Goal: Transaction & Acquisition: Purchase product/service

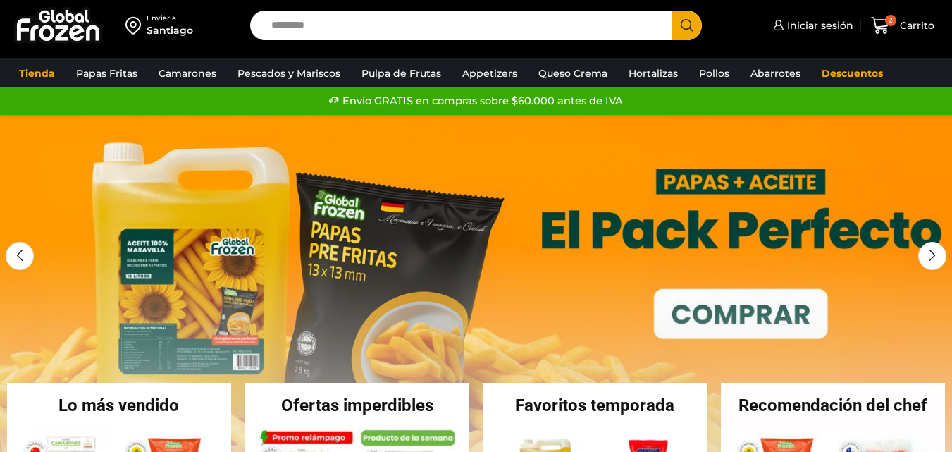
click at [172, 16] on div "Enviar a" at bounding box center [170, 18] width 47 height 10
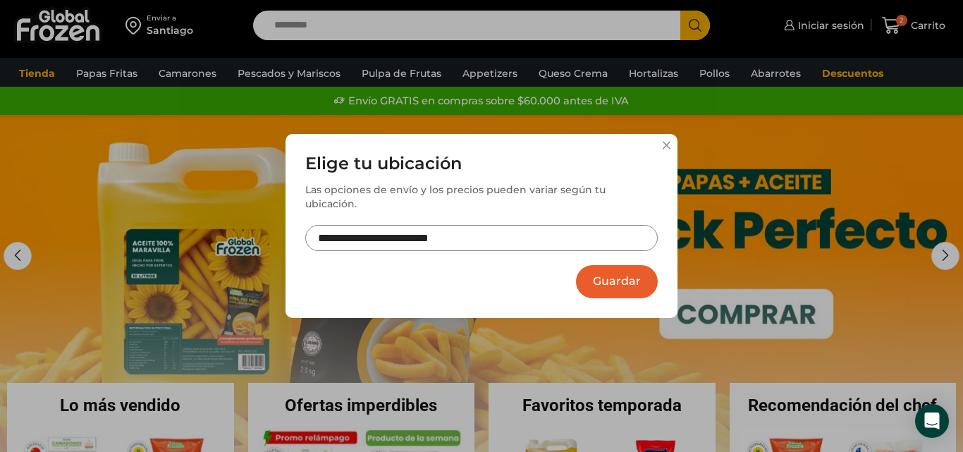
drag, startPoint x: 598, startPoint y: 272, endPoint x: 546, endPoint y: 270, distance: 52.2
click at [598, 271] on button "Guardar" at bounding box center [617, 281] width 82 height 33
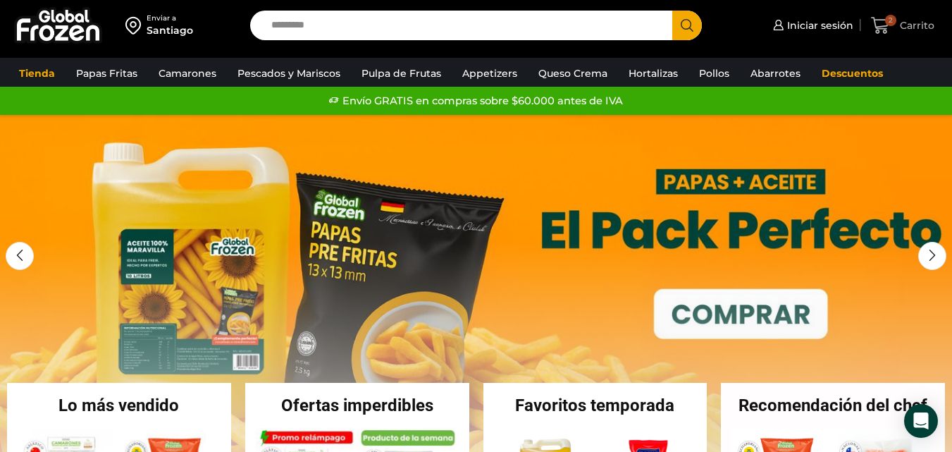
click at [901, 24] on span "Carrito" at bounding box center [915, 25] width 38 height 14
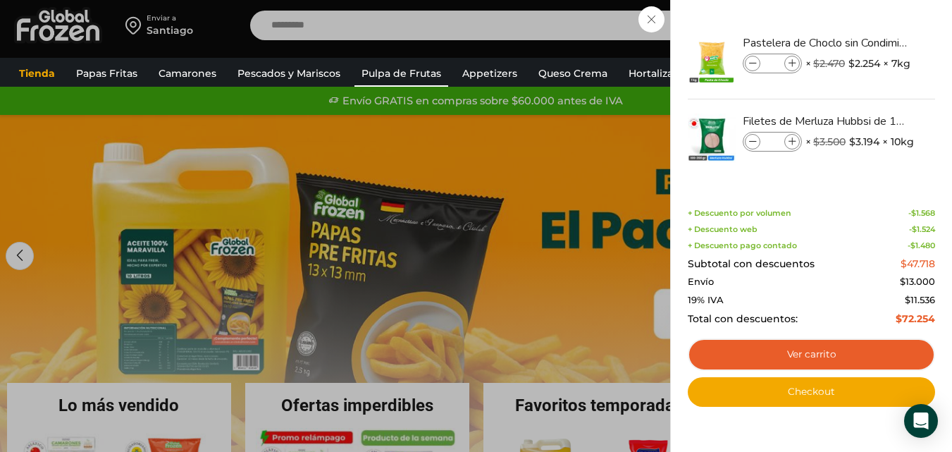
click at [394, 75] on link "Pulpa de Frutas" at bounding box center [401, 73] width 94 height 27
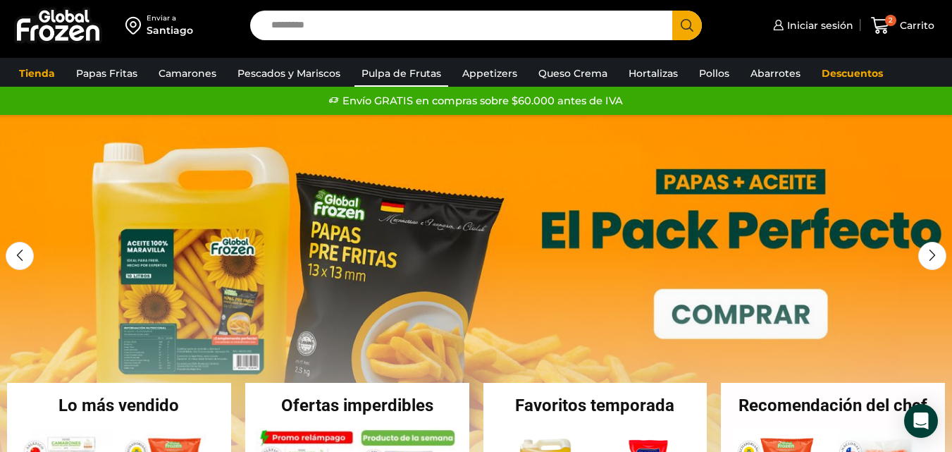
click at [394, 75] on link "Pulpa de Frutas" at bounding box center [401, 73] width 94 height 27
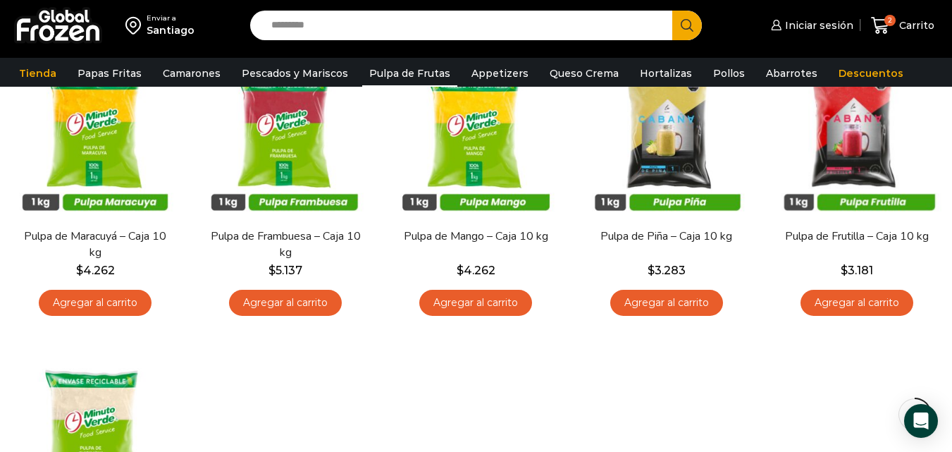
scroll to position [141, 0]
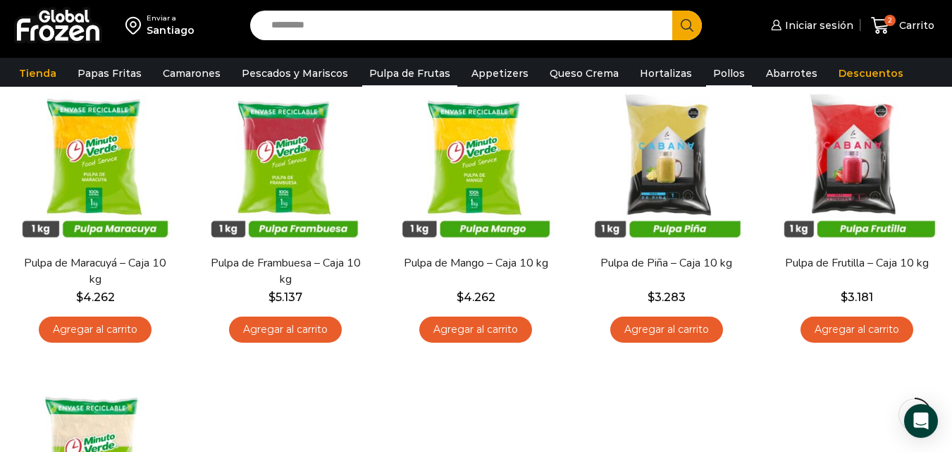
click at [706, 71] on link "Pollos" at bounding box center [729, 73] width 46 height 27
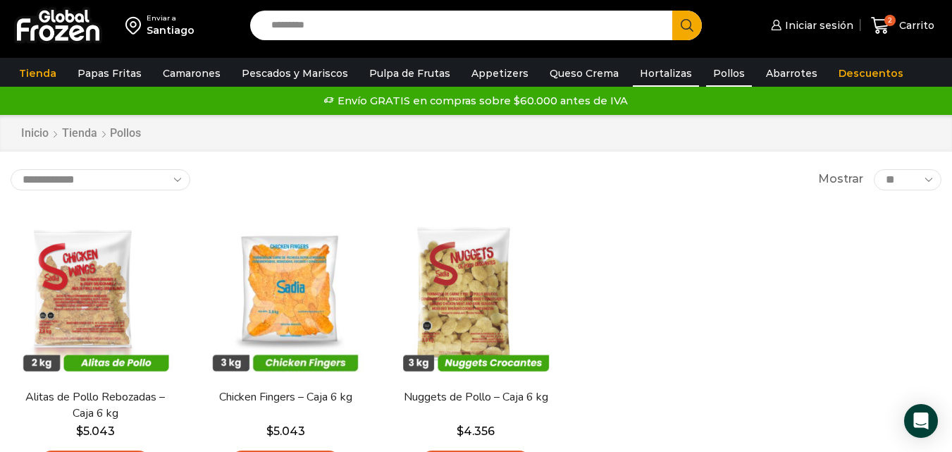
click at [655, 71] on link "Hortalizas" at bounding box center [666, 73] width 66 height 27
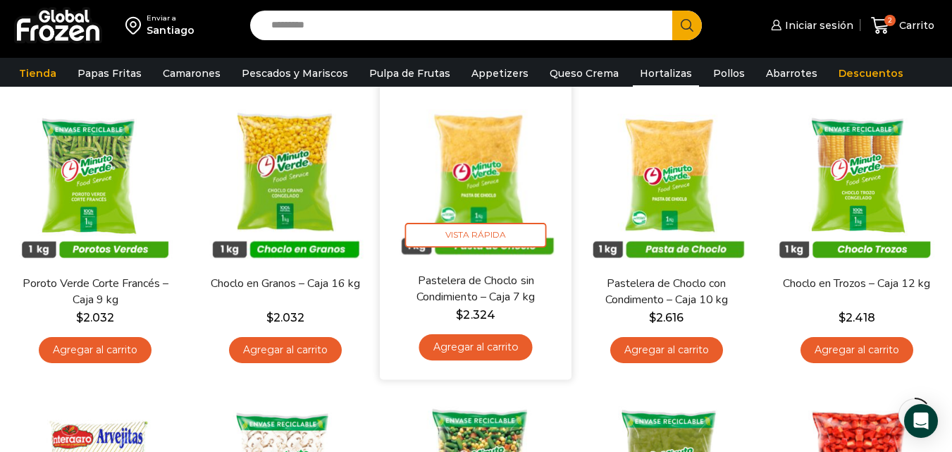
scroll to position [141, 0]
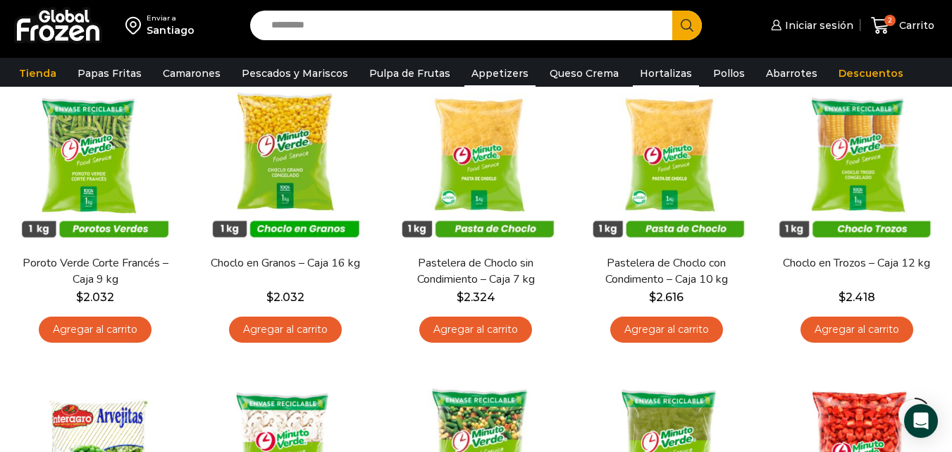
click at [488, 70] on link "Appetizers" at bounding box center [499, 73] width 71 height 27
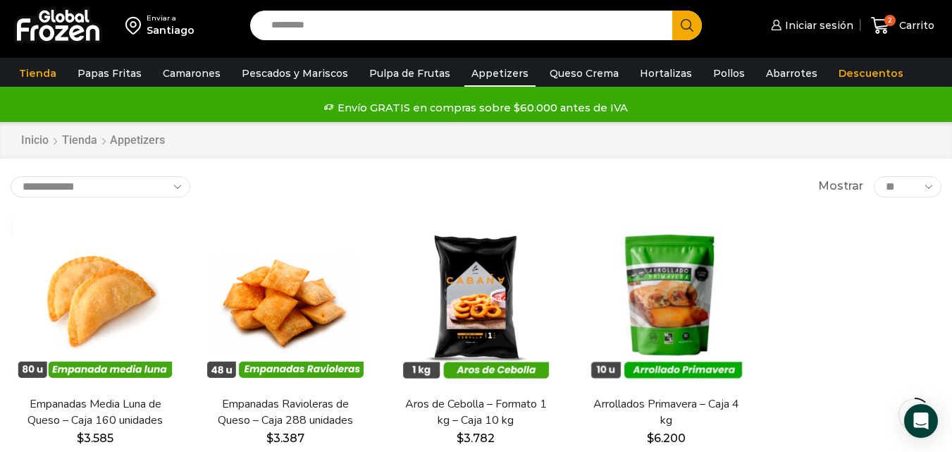
scroll to position [141, 0]
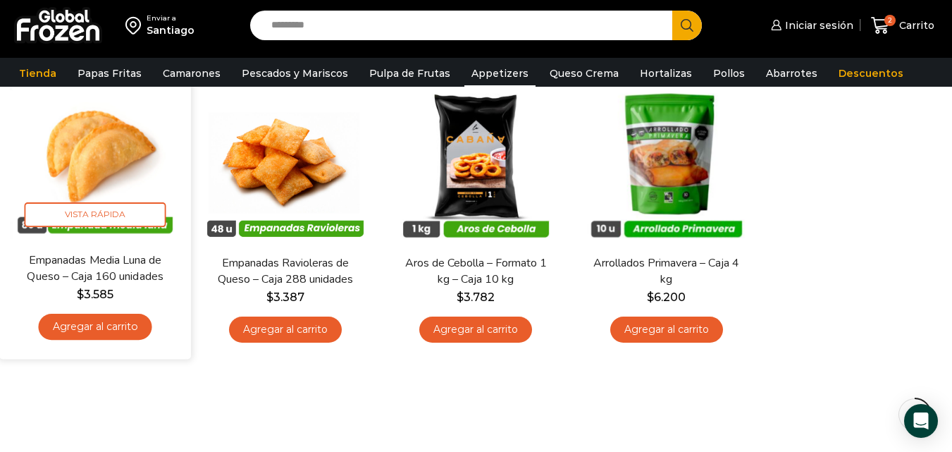
click at [135, 263] on link "Empanadas Media Luna de Queso – Caja 160 unidades" at bounding box center [95, 268] width 154 height 33
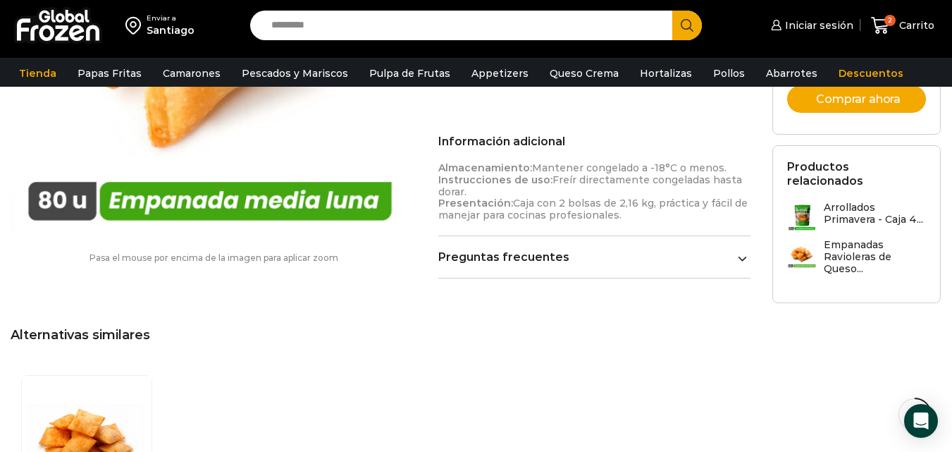
scroll to position [987, 0]
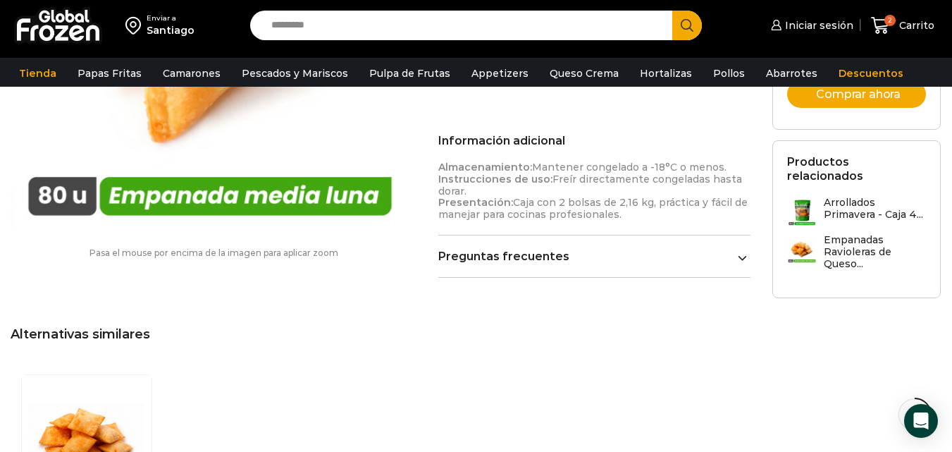
click at [598, 252] on div "Preguntas frecuentes ¿Cómo debo almacenar este producto? El producto debe mante…" at bounding box center [594, 263] width 312 height 28
click at [550, 249] on link "Preguntas frecuentes" at bounding box center [594, 255] width 312 height 13
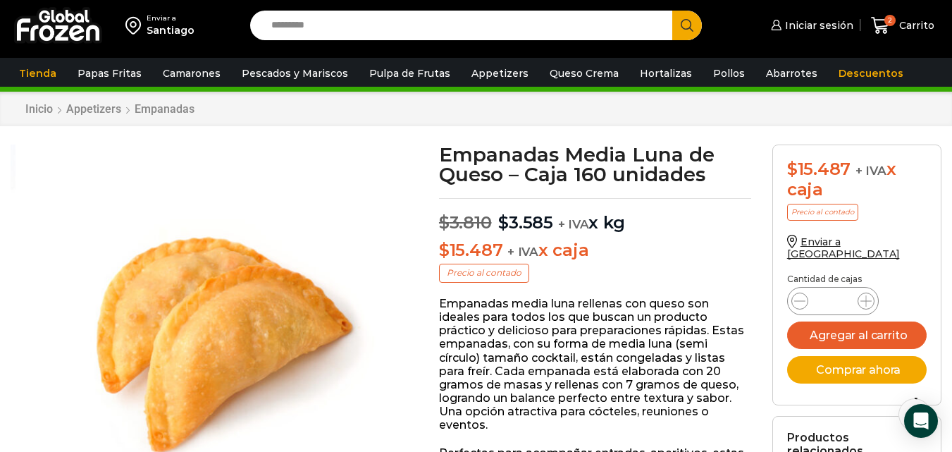
scroll to position [0, 0]
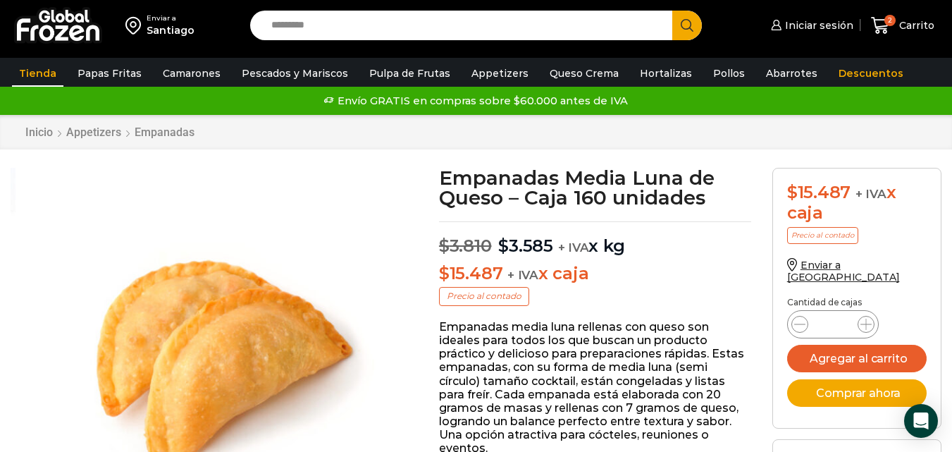
click at [42, 68] on link "Tienda" at bounding box center [37, 73] width 51 height 27
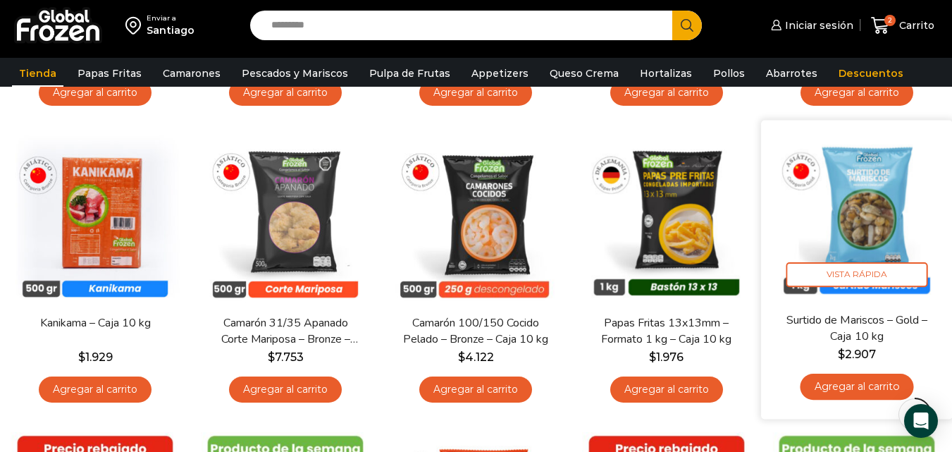
scroll to position [352, 0]
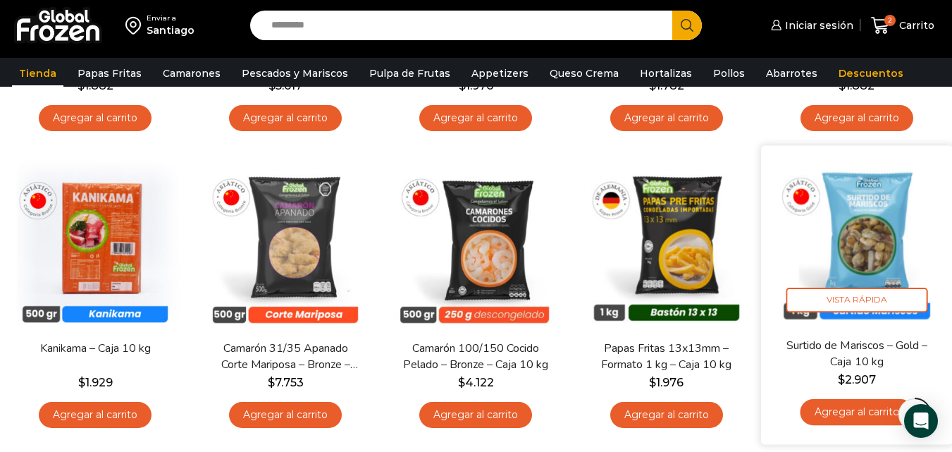
click at [860, 235] on img at bounding box center [857, 241] width 171 height 171
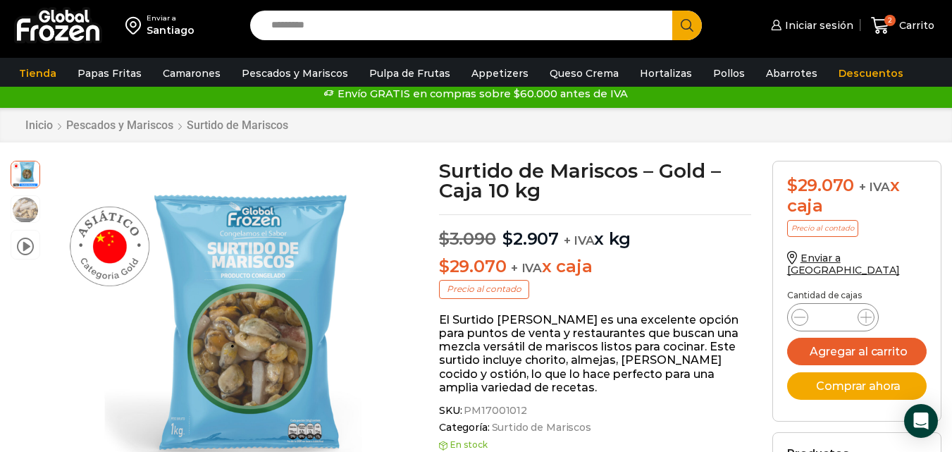
scroll to position [1, 0]
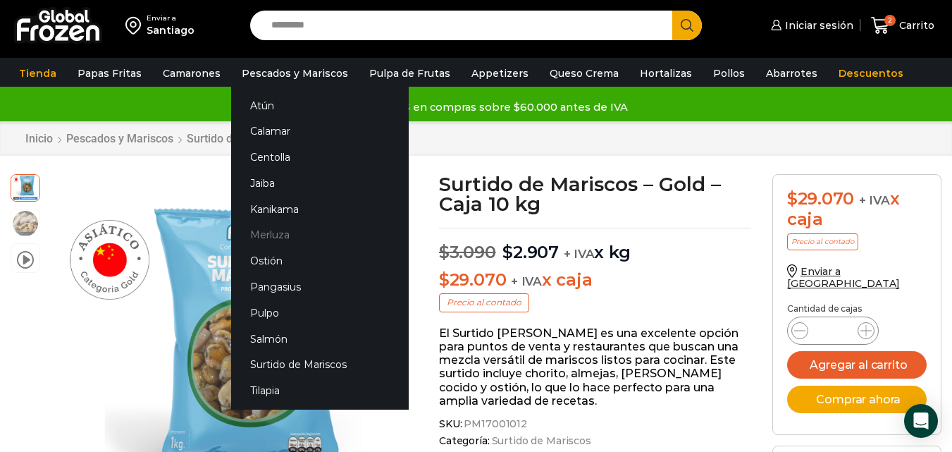
click at [289, 236] on link "Merluza" at bounding box center [320, 235] width 178 height 26
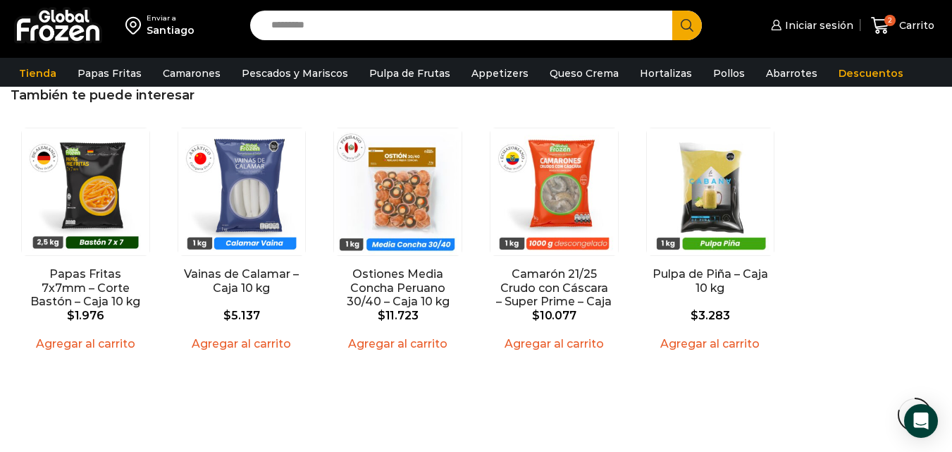
scroll to position [1269, 0]
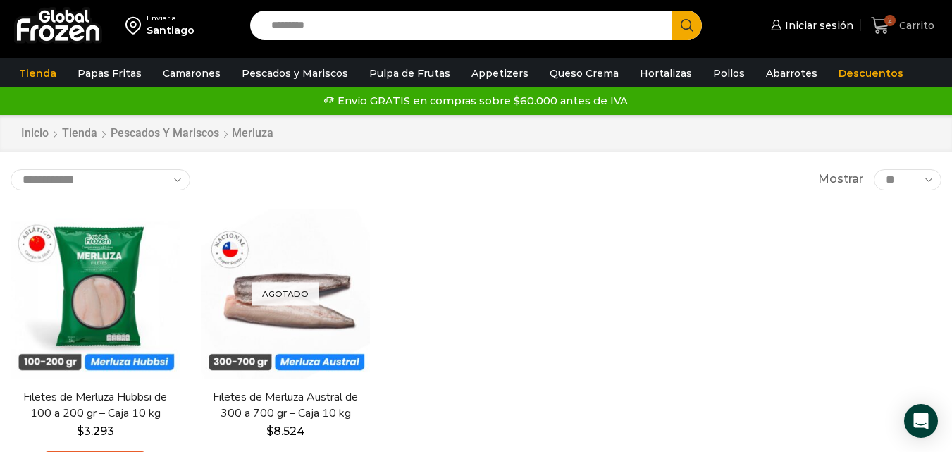
click at [906, 23] on span "Carrito" at bounding box center [915, 25] width 39 height 14
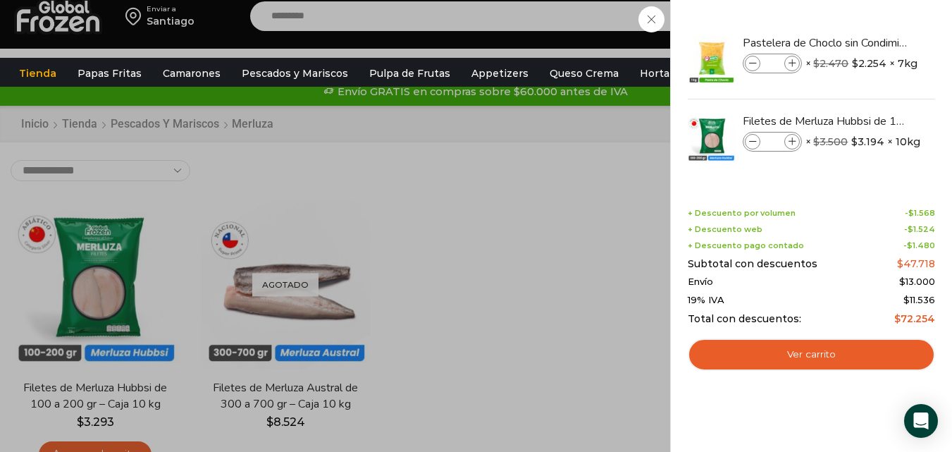
scroll to position [141, 0]
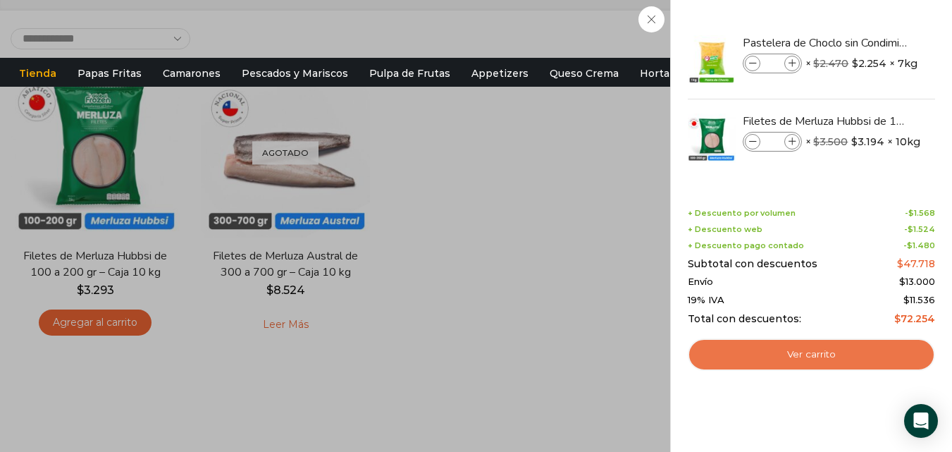
click at [815, 351] on link "Ver carrito" at bounding box center [811, 354] width 247 height 32
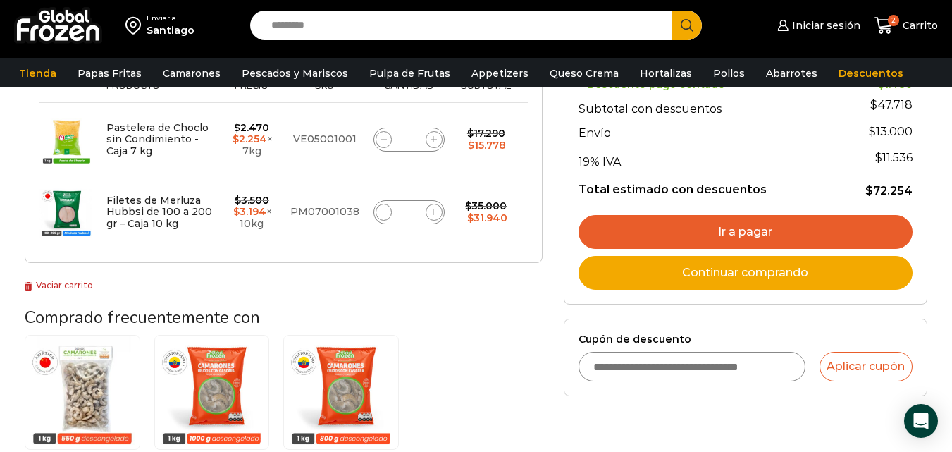
scroll to position [141, 0]
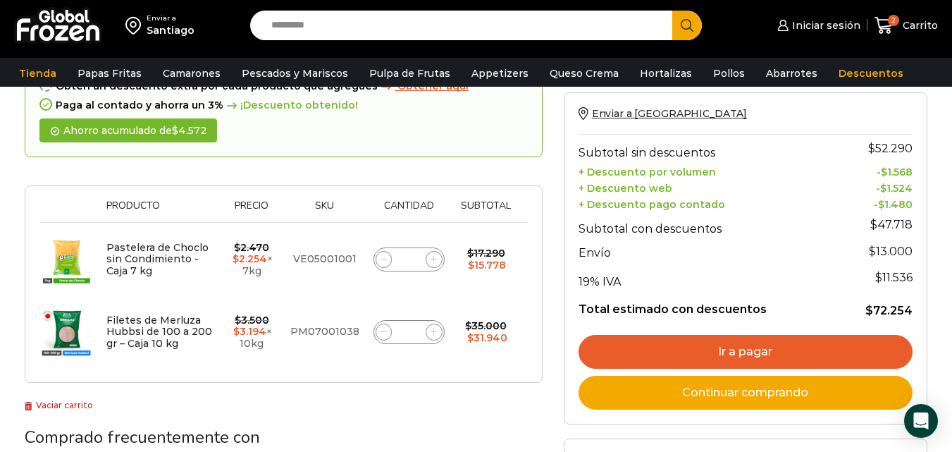
click at [750, 347] on link "Ir a pagar" at bounding box center [746, 352] width 334 height 34
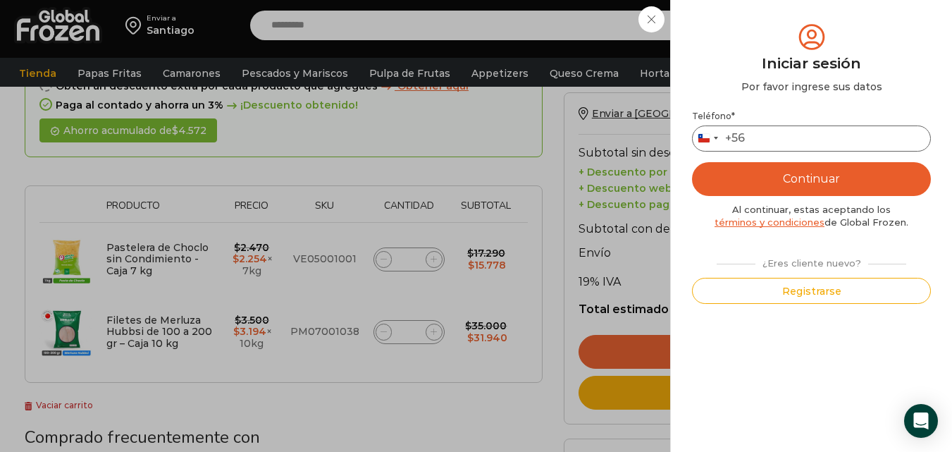
click at [786, 137] on input "Teléfono *" at bounding box center [811, 138] width 239 height 26
type input "*********"
click at [847, 178] on button "Continuar" at bounding box center [811, 179] width 239 height 34
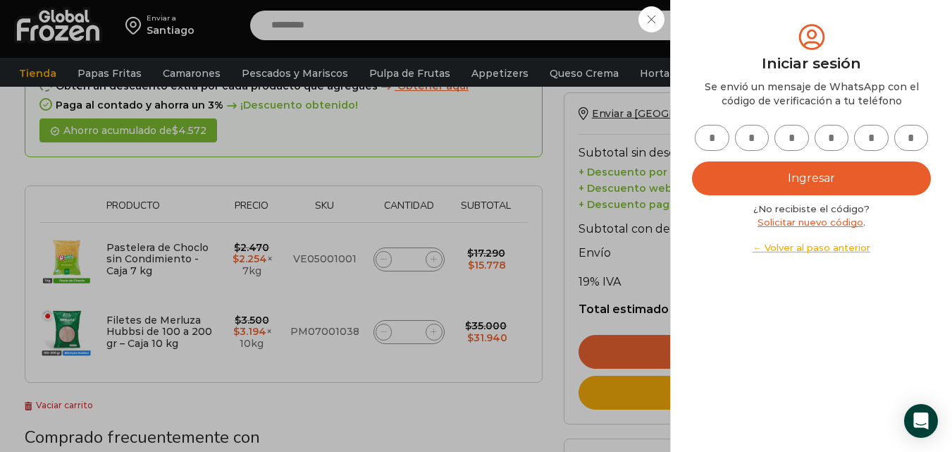
drag, startPoint x: 715, startPoint y: 140, endPoint x: 781, endPoint y: 180, distance: 77.2
click at [717, 140] on input "text" at bounding box center [712, 138] width 35 height 26
type input "*"
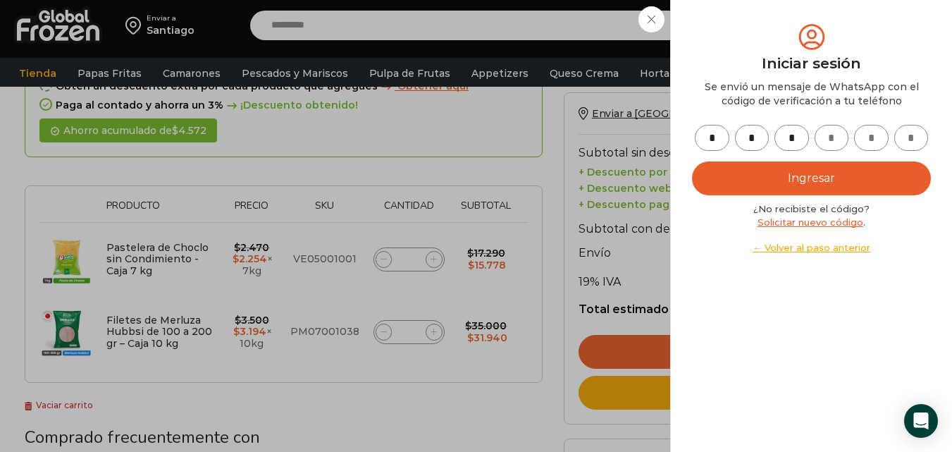
type input "*"
click at [828, 182] on button "Ingresar" at bounding box center [811, 178] width 239 height 34
click at [813, 176] on button "Ingresar" at bounding box center [811, 178] width 239 height 34
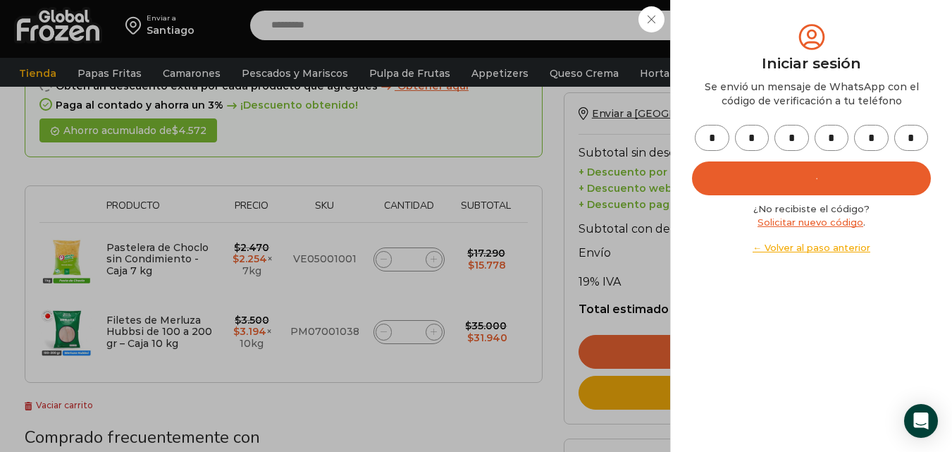
click at [827, 223] on link "Solicitar nuevo código" at bounding box center [811, 221] width 106 height 11
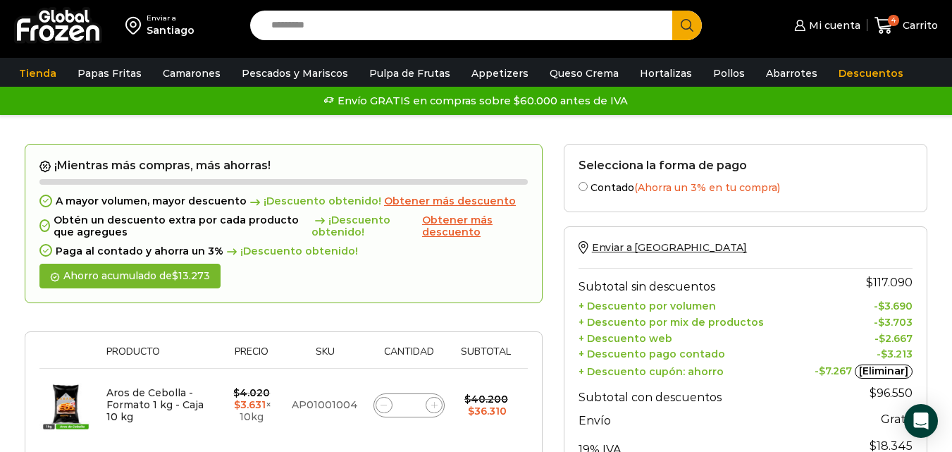
click at [915, 4] on div "Enviar a Santiago Search input Search Mi cuenta Pedidos" at bounding box center [476, 25] width 945 height 51
click at [910, 23] on span "Carrito" at bounding box center [918, 25] width 39 height 14
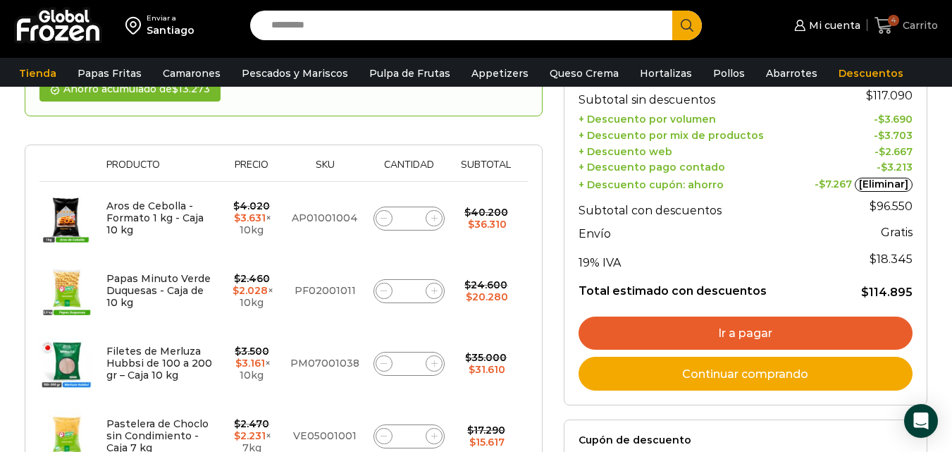
scroll to position [282, 0]
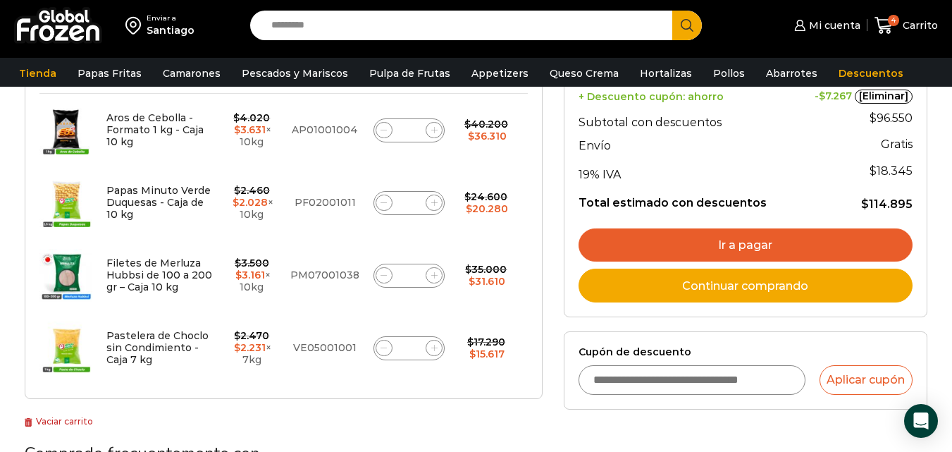
click at [781, 237] on link "Ir a pagar" at bounding box center [746, 245] width 334 height 34
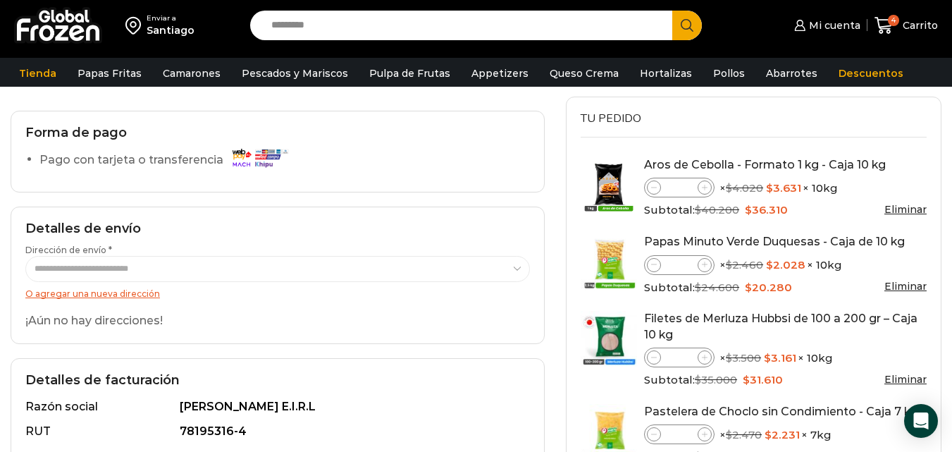
scroll to position [141, 0]
click at [905, 211] on link "Eliminar" at bounding box center [905, 210] width 42 height 13
click at [905, 210] on link "Eliminar" at bounding box center [905, 210] width 42 height 13
click at [907, 211] on link "Eliminar" at bounding box center [905, 210] width 42 height 13
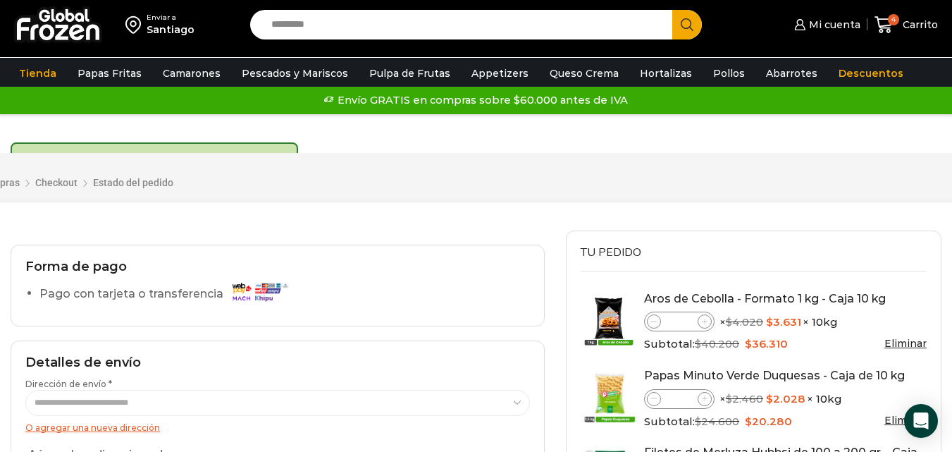
scroll to position [0, 0]
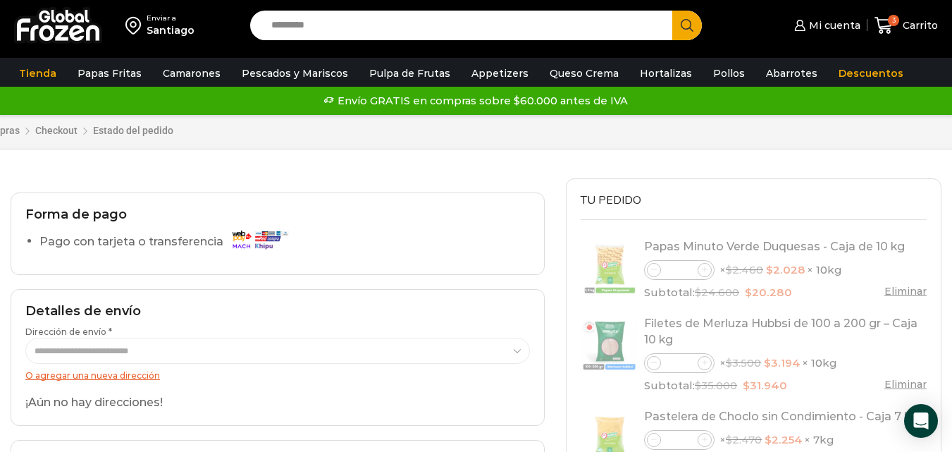
click at [321, 28] on input "Search input" at bounding box center [464, 26] width 401 height 30
type input "*"
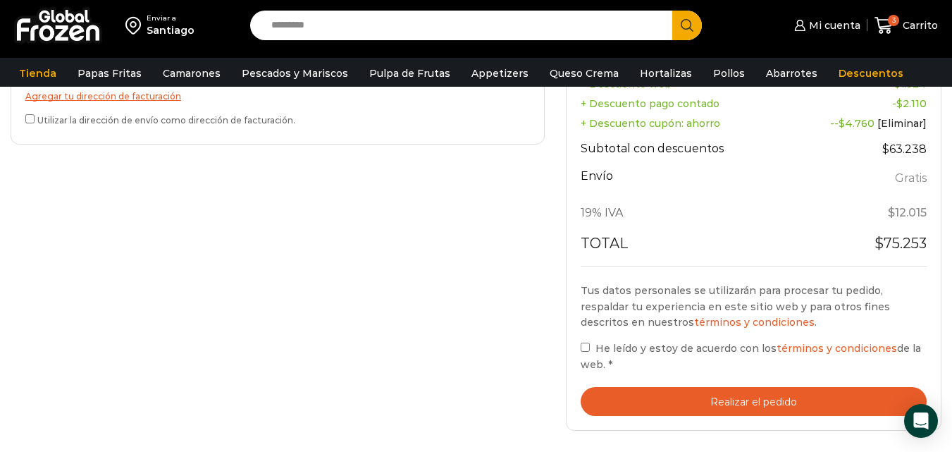
scroll to position [564, 0]
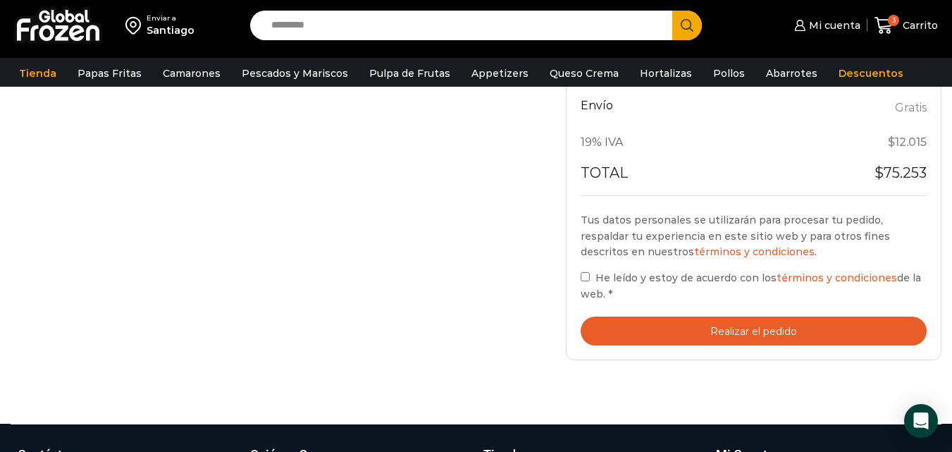
click at [760, 332] on button "Realizar el pedido" at bounding box center [754, 330] width 346 height 29
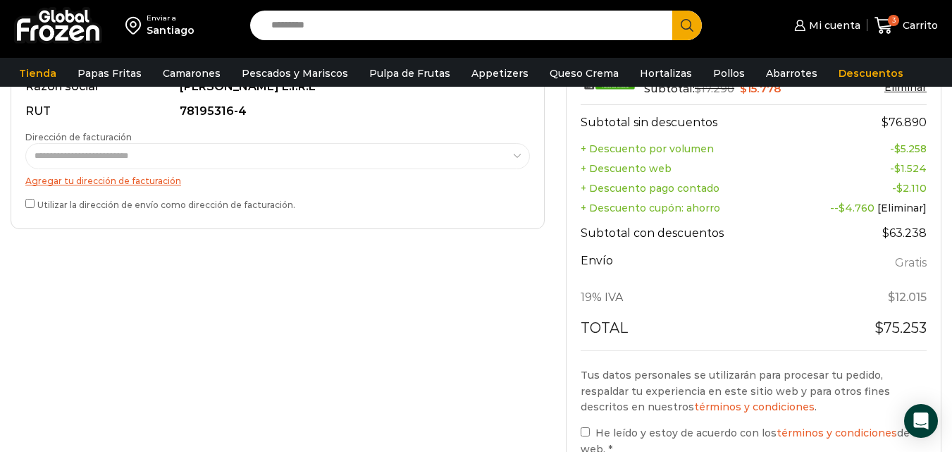
scroll to position [538, 0]
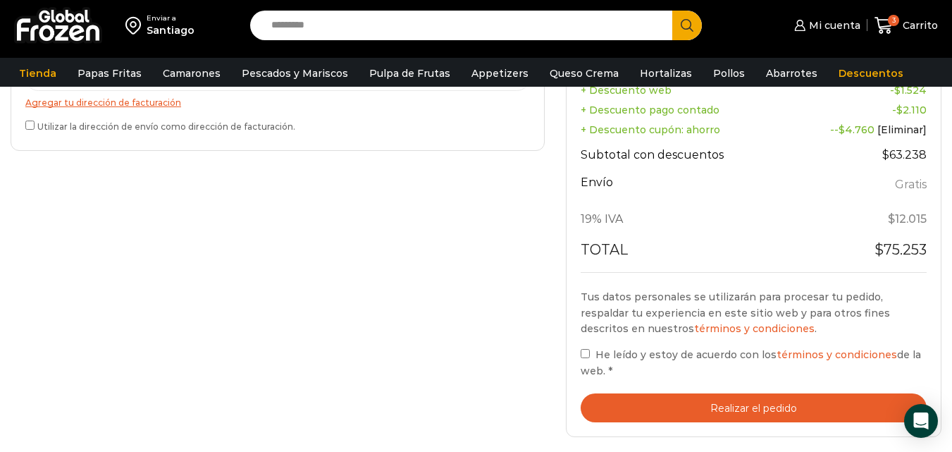
click at [755, 406] on button "Realizar el pedido" at bounding box center [754, 407] width 346 height 29
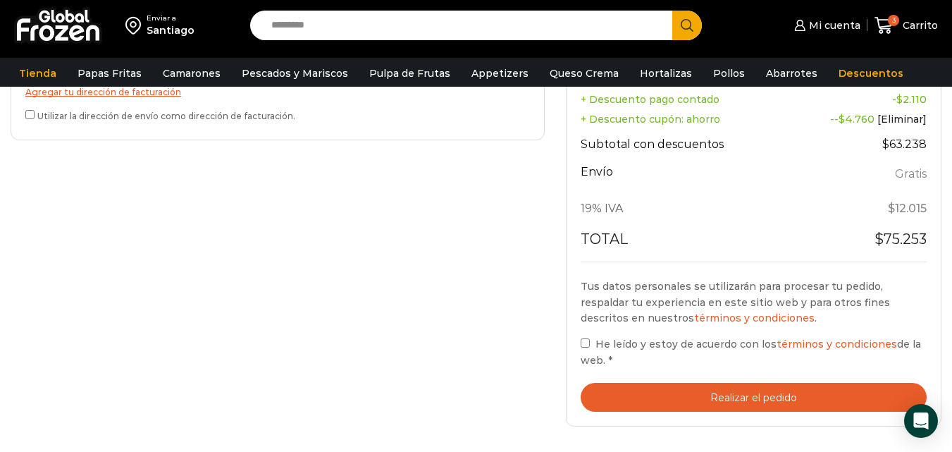
scroll to position [608, 0]
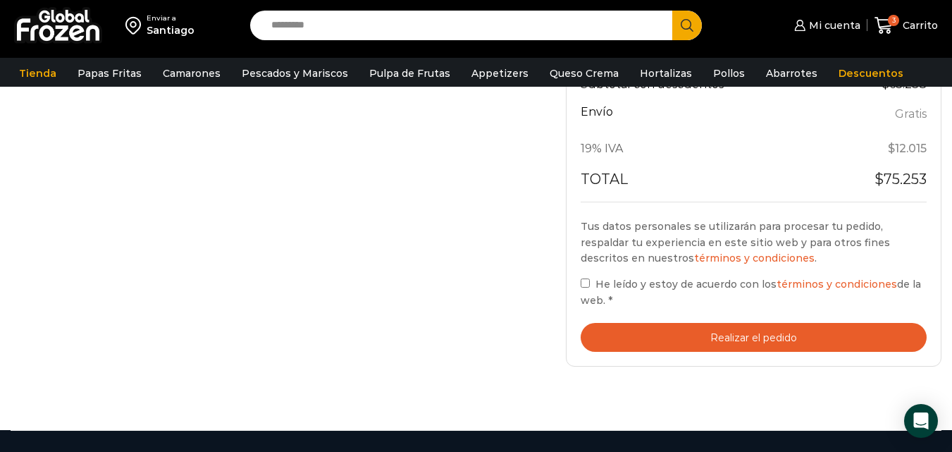
click at [758, 343] on button "Realizar el pedido" at bounding box center [754, 337] width 346 height 29
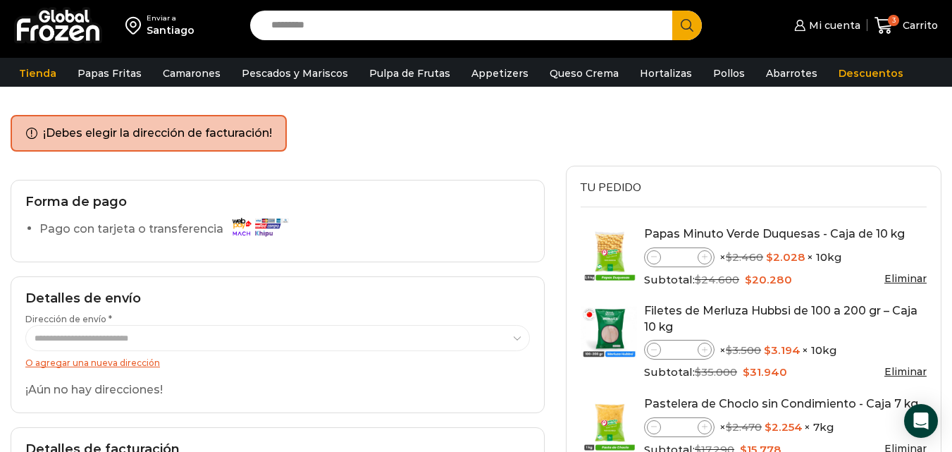
scroll to position [0, 0]
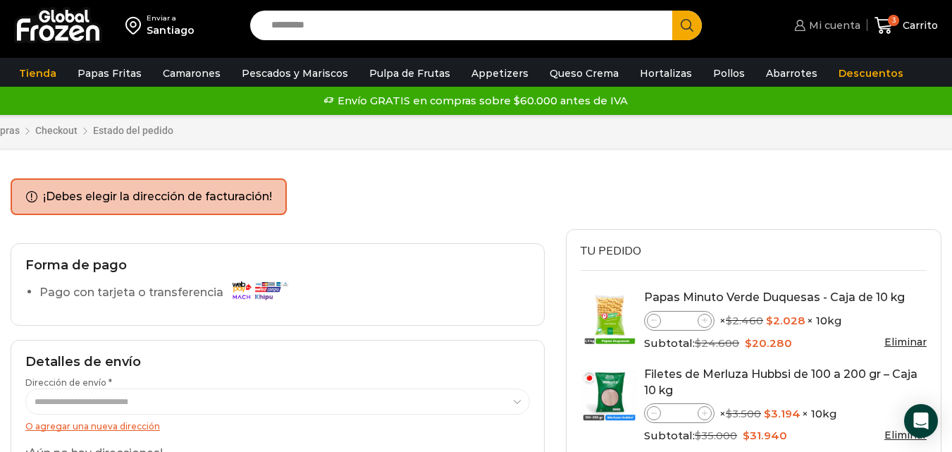
click at [843, 23] on span "Mi cuenta" at bounding box center [832, 25] width 55 height 14
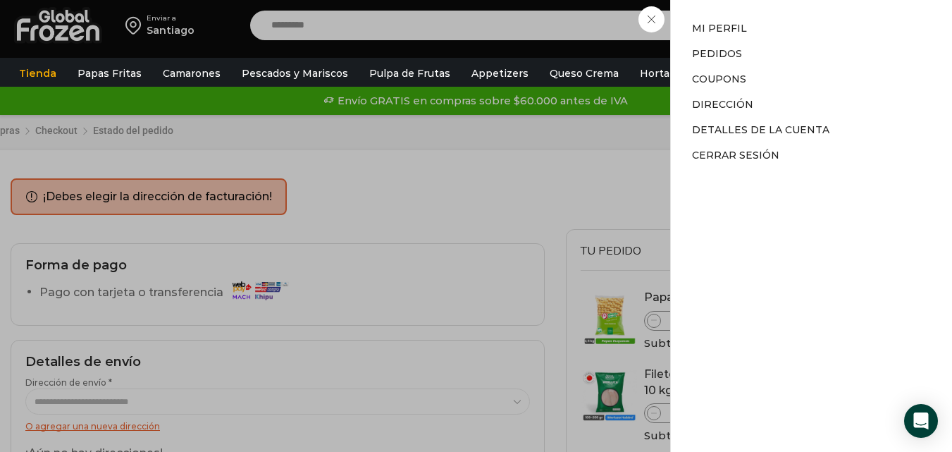
click at [791, 39] on div "Mi cuenta Mi cuenta Mi perfil Pedidos Descargas Coupons Dirección Detalles de l…" at bounding box center [825, 25] width 69 height 28
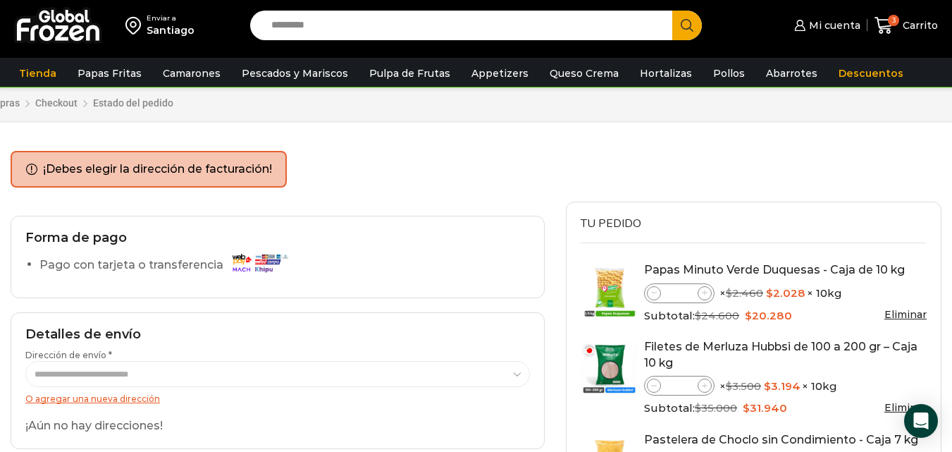
scroll to position [25, 0]
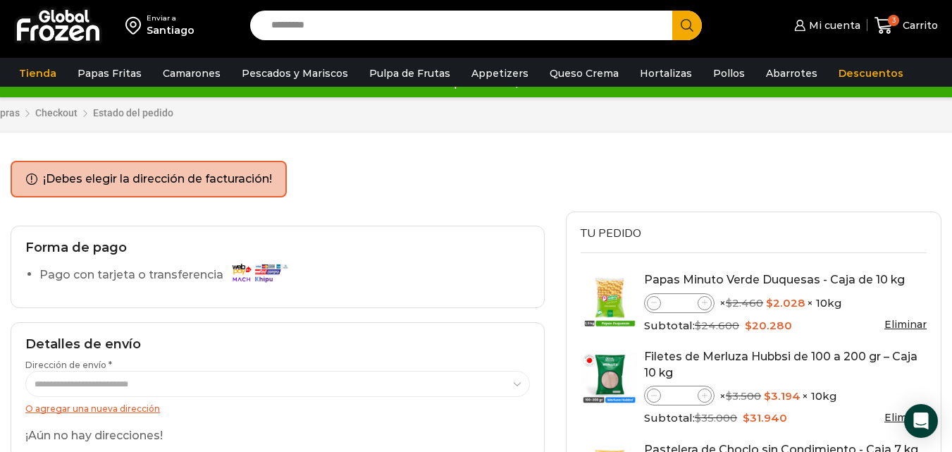
click at [106, 271] on label "Pago con tarjeta o transferencia" at bounding box center [167, 275] width 256 height 25
click at [307, 261] on div "Forma de pago Pago con tarjeta o transferencia" at bounding box center [278, 266] width 534 height 82
click at [242, 273] on img at bounding box center [259, 272] width 63 height 25
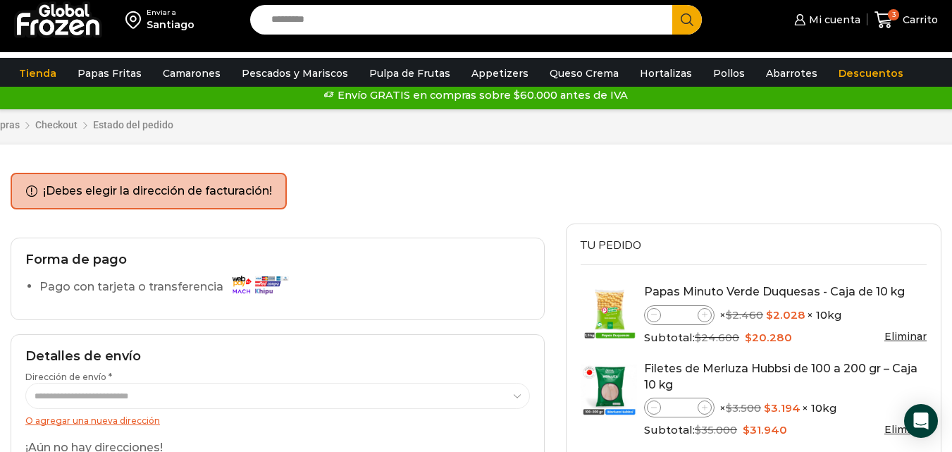
scroll to position [0, 0]
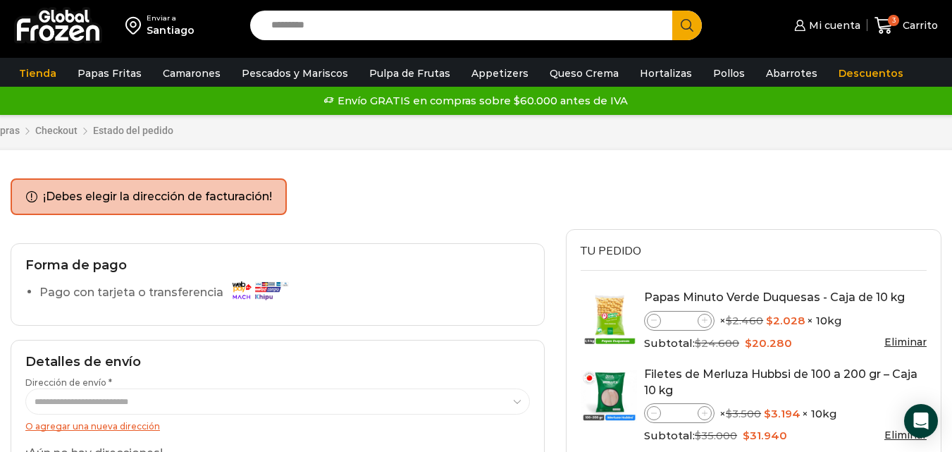
click at [162, 17] on div "Enviar a" at bounding box center [171, 18] width 48 height 10
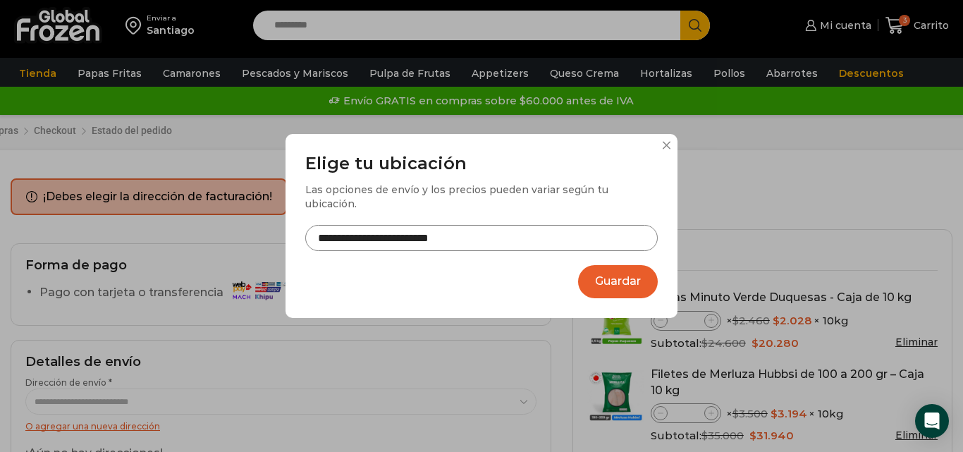
drag, startPoint x: 614, startPoint y: 267, endPoint x: 486, endPoint y: 249, distance: 129.5
click at [610, 267] on button "Guardar" at bounding box center [618, 281] width 80 height 33
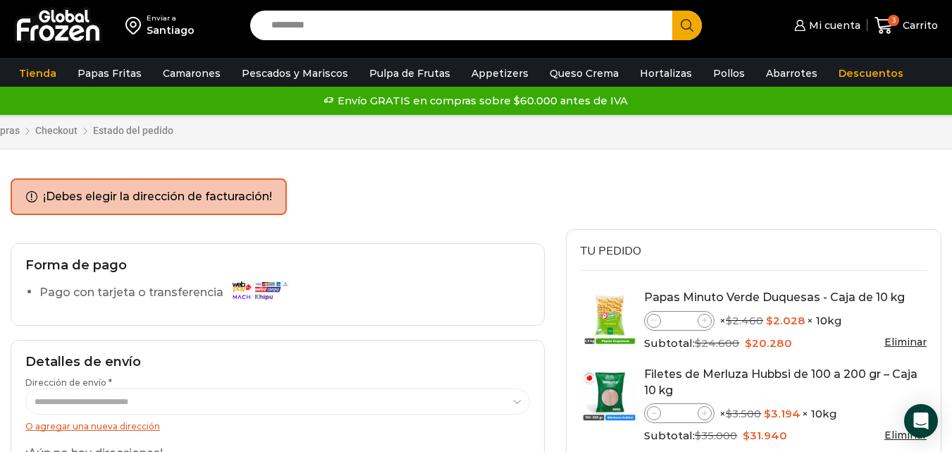
click at [156, 197] on li "¡Debes elegir la dirección de facturación!" at bounding box center [157, 197] width 229 height 16
click at [138, 269] on h2 "Forma de pago" at bounding box center [277, 266] width 505 height 16
click at [168, 284] on label "Pago con tarjeta o transferencia" at bounding box center [167, 292] width 256 height 25
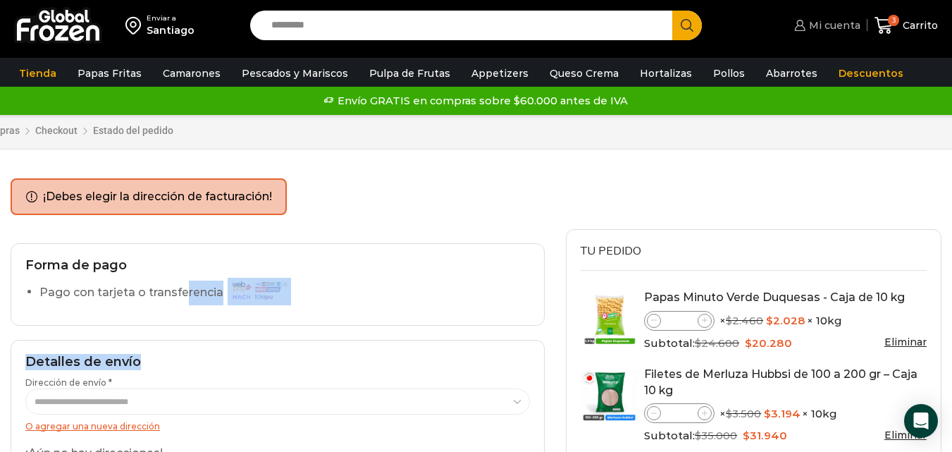
click at [846, 25] on span "Mi cuenta" at bounding box center [832, 25] width 55 height 14
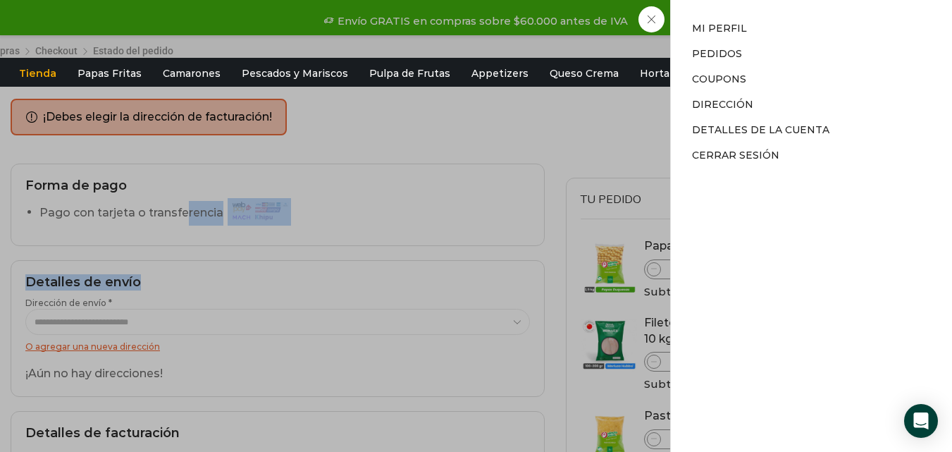
scroll to position [282, 0]
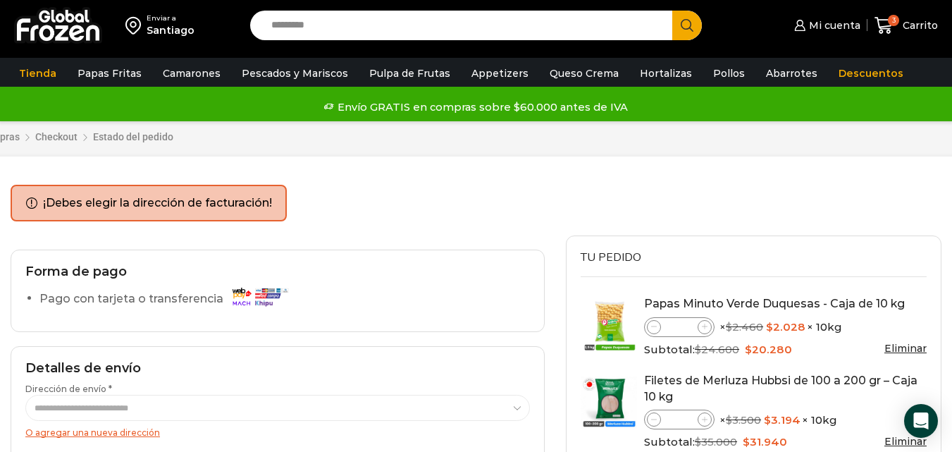
scroll to position [0, 0]
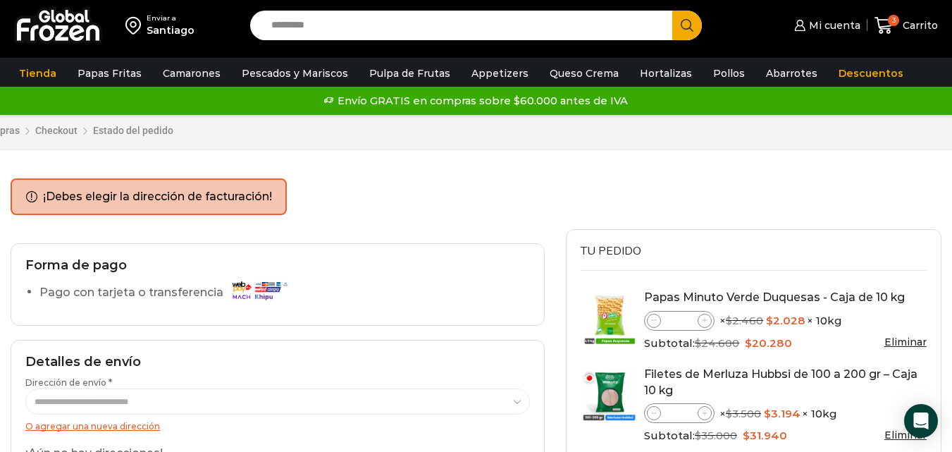
click at [181, 208] on ul "¡Debes elegir la dirección de facturación!" at bounding box center [149, 196] width 276 height 37
click at [199, 199] on li "¡Debes elegir la dirección de facturación!" at bounding box center [157, 197] width 229 height 16
drag, startPoint x: 280, startPoint y: 206, endPoint x: 324, endPoint y: 203, distance: 44.5
click at [287, 203] on ul "¡Debes elegir la dirección de facturación!" at bounding box center [149, 196] width 276 height 37
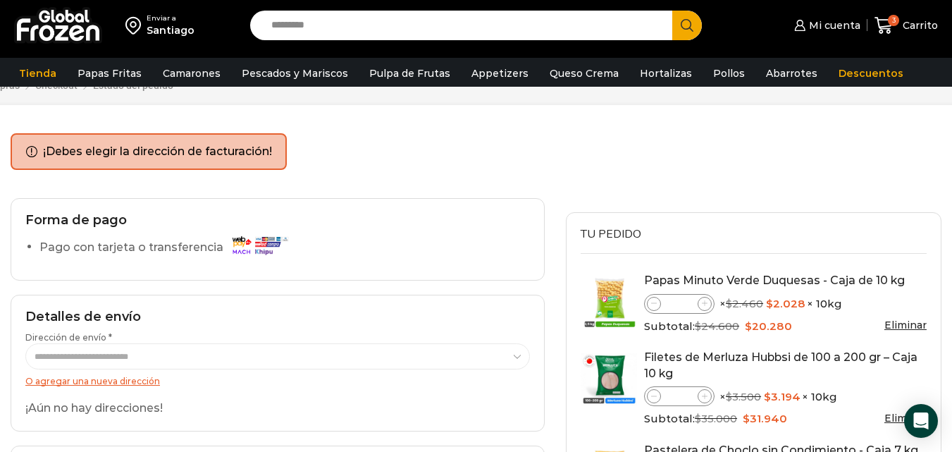
scroll to position [141, 0]
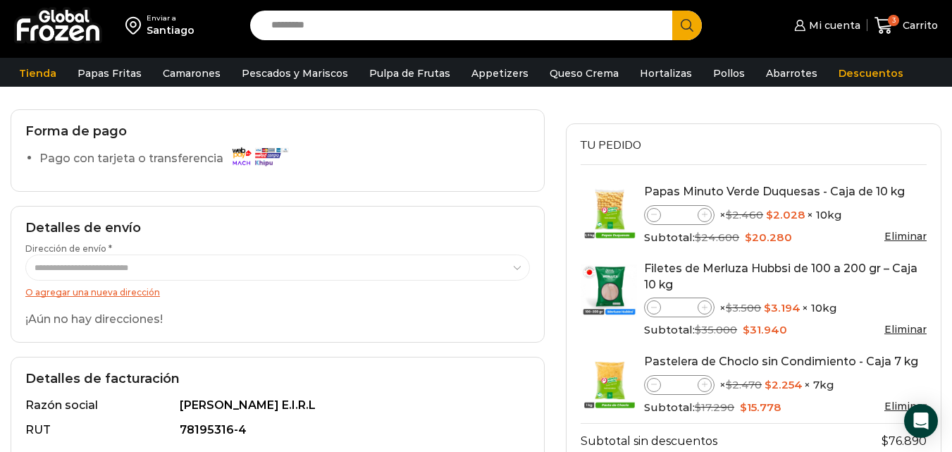
click at [217, 157] on label "Pago con tarjeta o transferencia" at bounding box center [167, 159] width 256 height 25
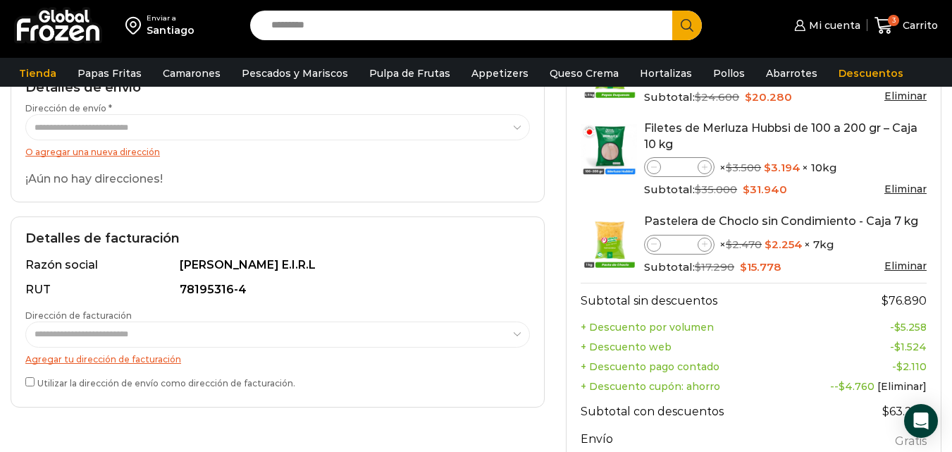
scroll to position [211, 0]
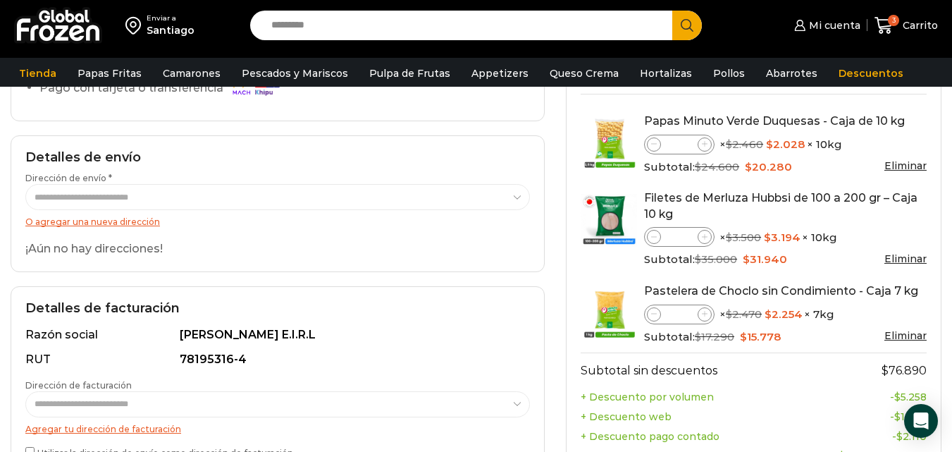
click at [92, 223] on link "O agregar una nueva dirección" at bounding box center [92, 221] width 135 height 11
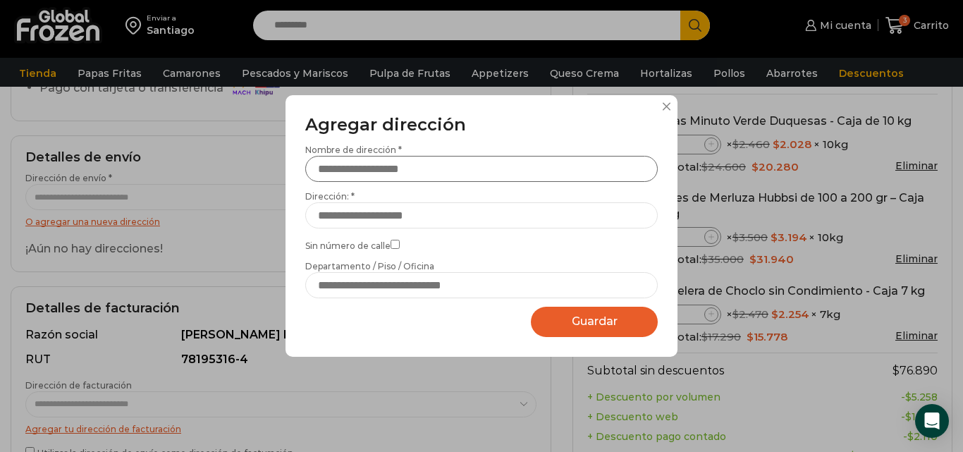
click at [442, 168] on input "Nombre de dirección *" at bounding box center [481, 169] width 352 height 26
type input "*"
type input "**********"
click at [438, 216] on input "Dirección: *" at bounding box center [481, 215] width 352 height 26
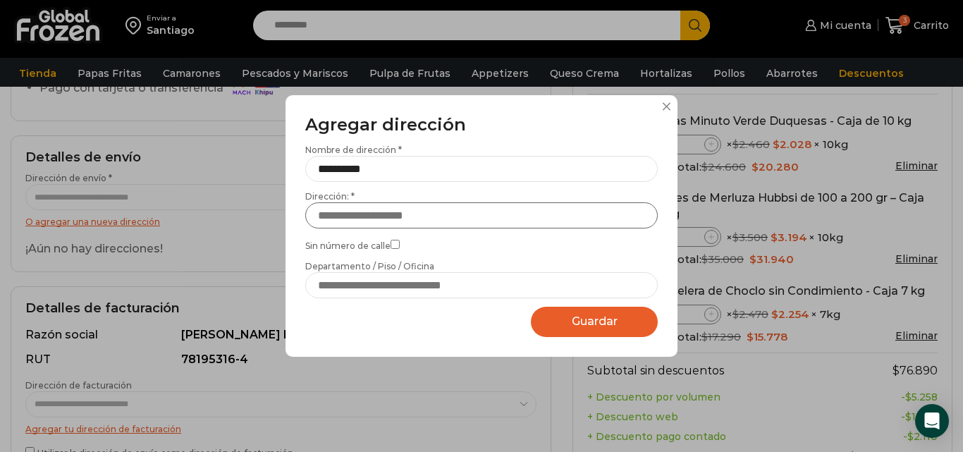
type input "*"
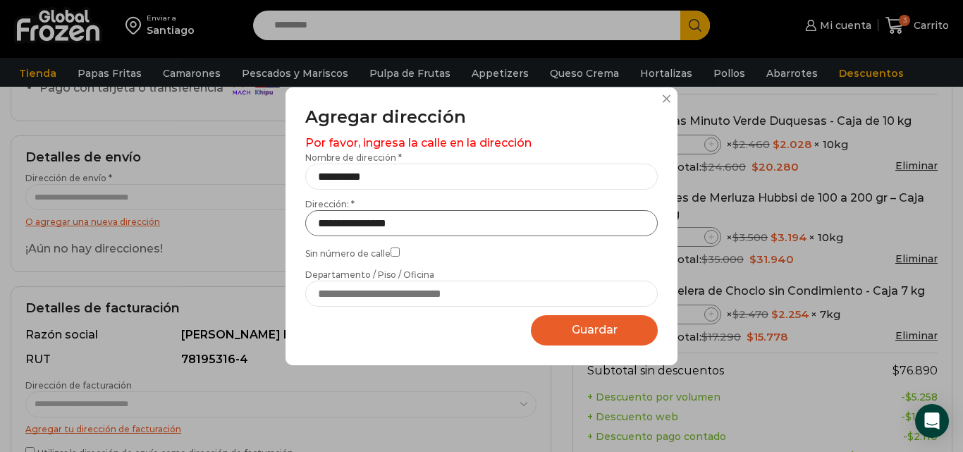
click at [371, 222] on input "**********" at bounding box center [481, 223] width 352 height 26
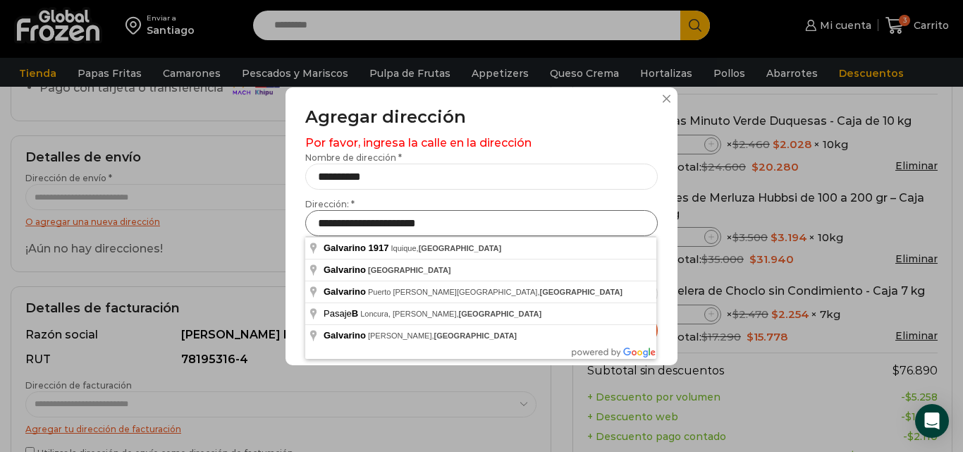
click at [468, 229] on input "**********" at bounding box center [481, 223] width 352 height 26
click at [505, 225] on input "**********" at bounding box center [481, 223] width 352 height 26
click at [404, 222] on input "**********" at bounding box center [481, 223] width 352 height 26
type input "**********"
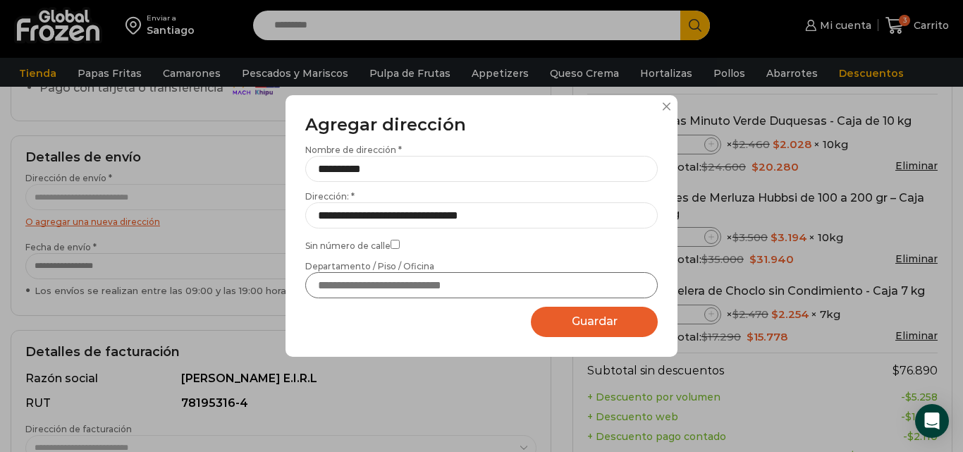
click at [383, 284] on input "Departamento / Piso / Oficina" at bounding box center [481, 285] width 352 height 26
click at [577, 322] on span "Guardar" at bounding box center [594, 320] width 46 height 13
select select "*******"
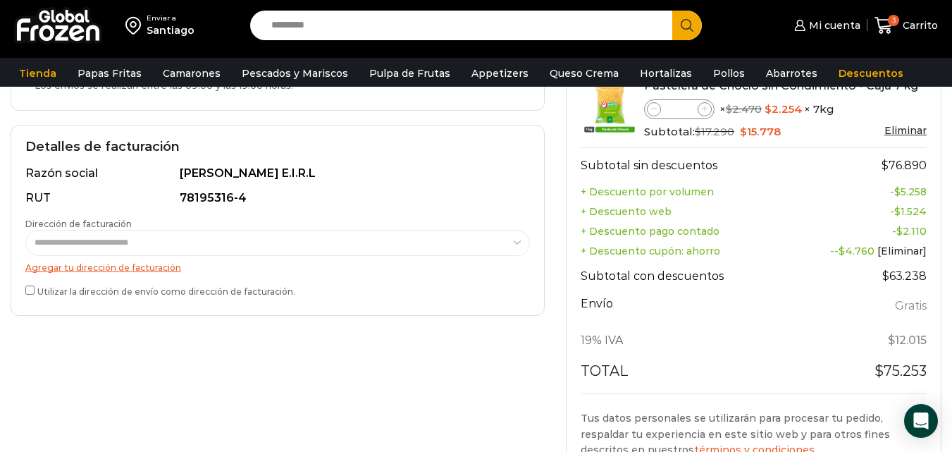
scroll to position [423, 0]
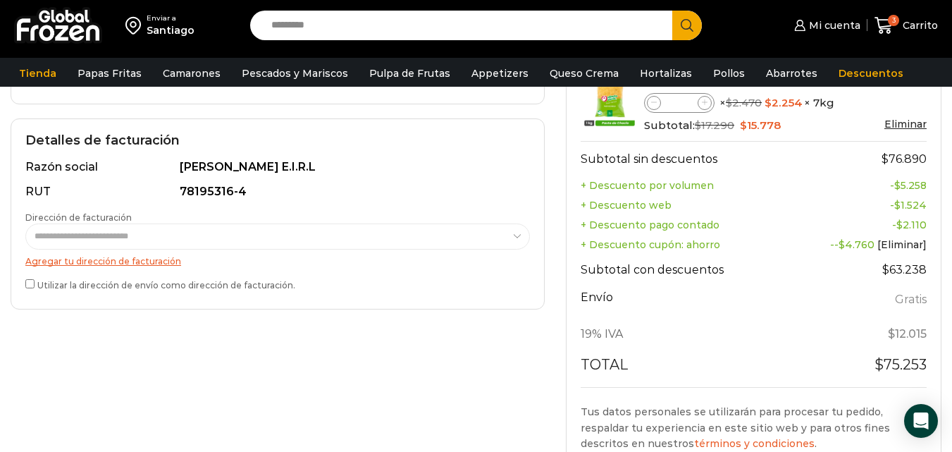
drag, startPoint x: 156, startPoint y: 259, endPoint x: 224, endPoint y: 261, distance: 68.4
click at [156, 260] on link "Agregar tu dirección de facturación" at bounding box center [103, 261] width 156 height 11
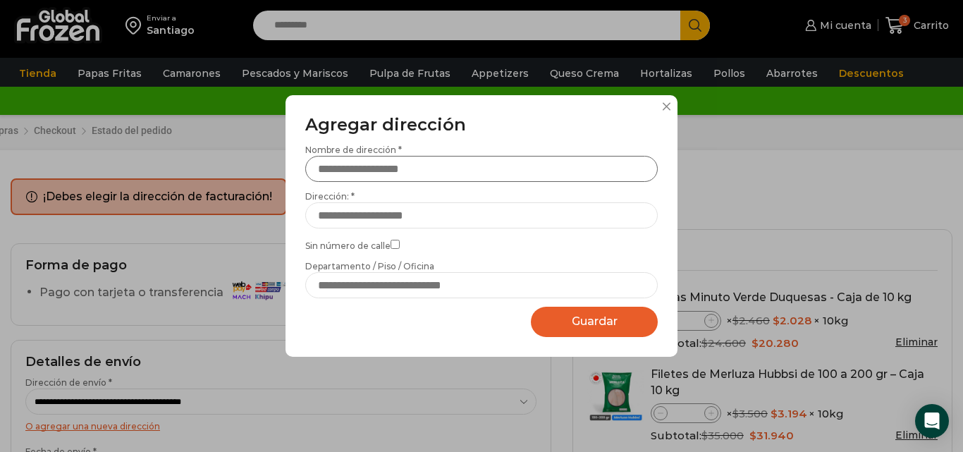
click at [447, 169] on input "Nombre de dirección *" at bounding box center [481, 169] width 352 height 26
type input "*"
type input "**********"
click at [435, 216] on input "Dirección: *" at bounding box center [481, 215] width 352 height 26
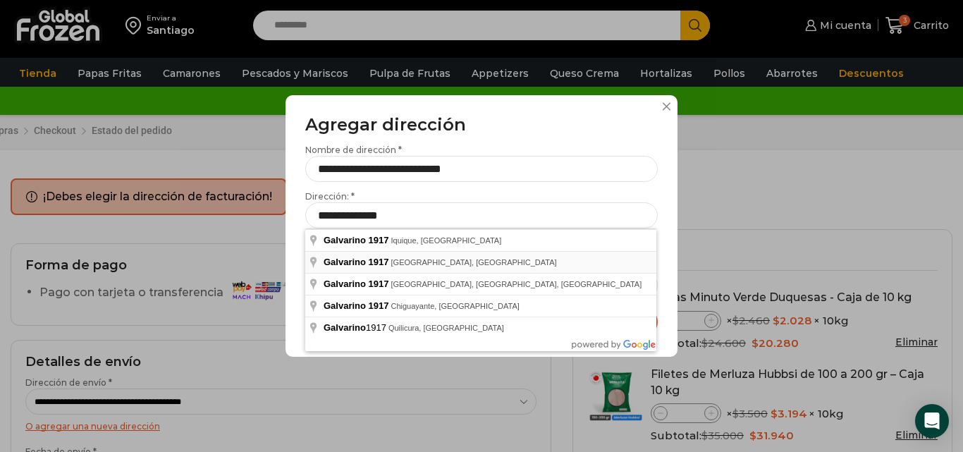
type input "**********"
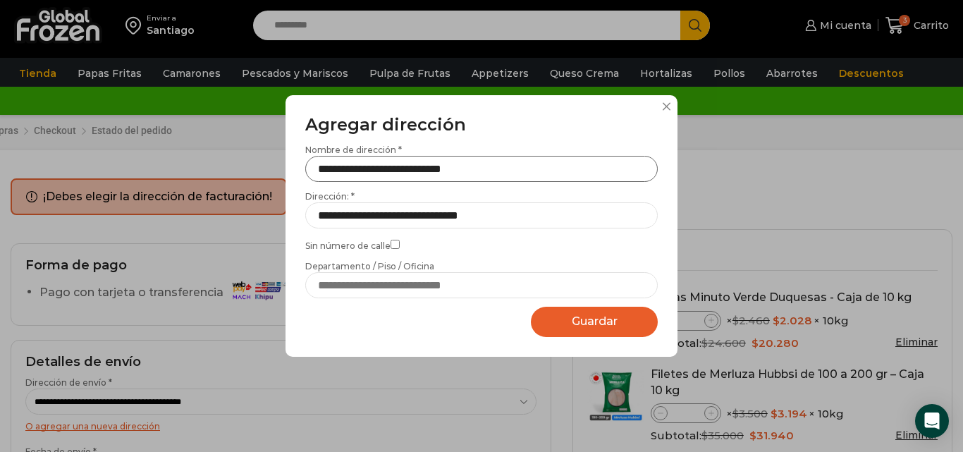
drag, startPoint x: 450, startPoint y: 171, endPoint x: 465, endPoint y: 197, distance: 30.0
click at [450, 171] on input "**********" at bounding box center [481, 169] width 352 height 26
click at [464, 169] on input "**********" at bounding box center [481, 169] width 352 height 26
click at [484, 173] on input "**********" at bounding box center [481, 169] width 352 height 26
click at [500, 168] on input "**********" at bounding box center [481, 169] width 352 height 26
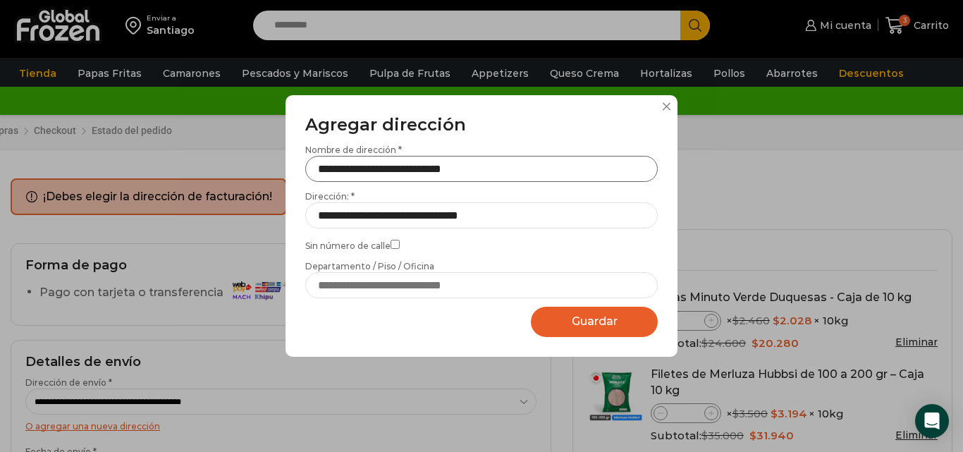
type input "**********"
drag, startPoint x: 573, startPoint y: 317, endPoint x: 563, endPoint y: 321, distance: 10.7
click at [565, 321] on button "Guardar Guardando..." at bounding box center [594, 322] width 127 height 30
select select "*******"
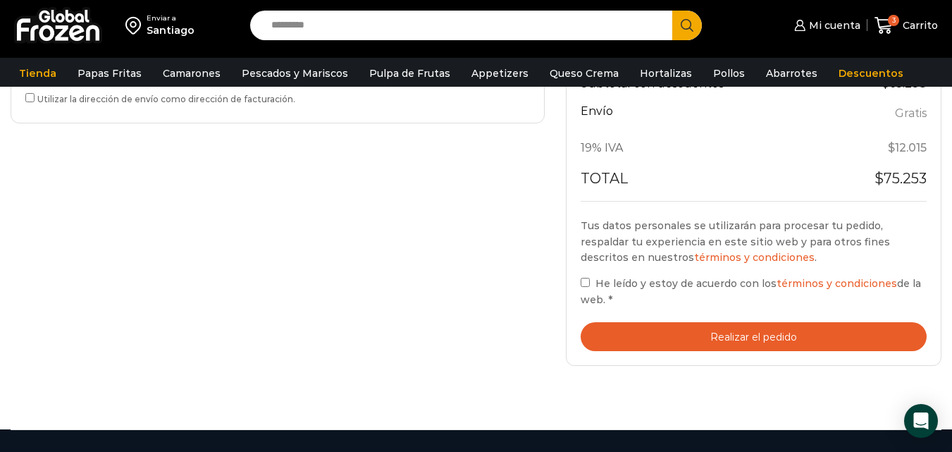
scroll to position [634, 0]
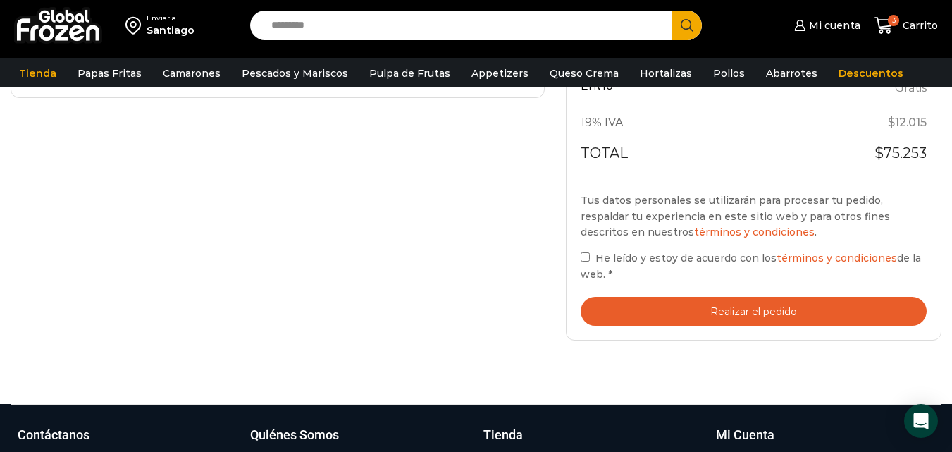
click at [747, 316] on button "Realizar el pedido" at bounding box center [754, 311] width 346 height 29
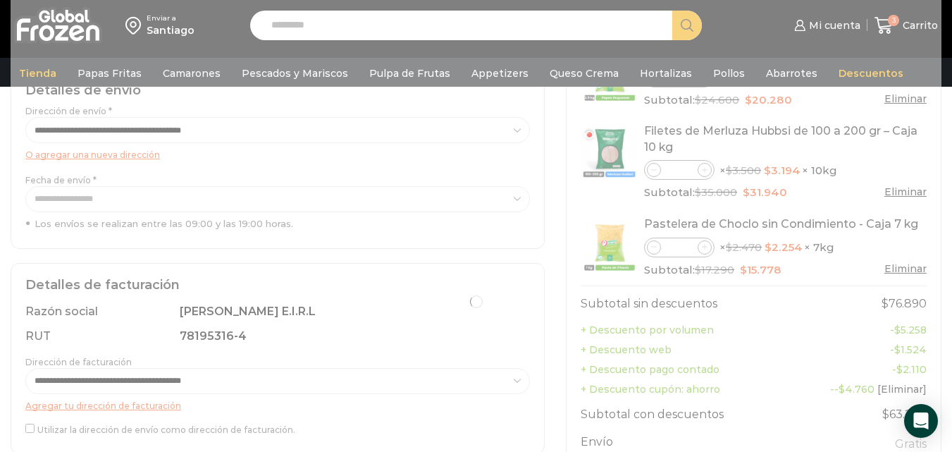
scroll to position [282, 0]
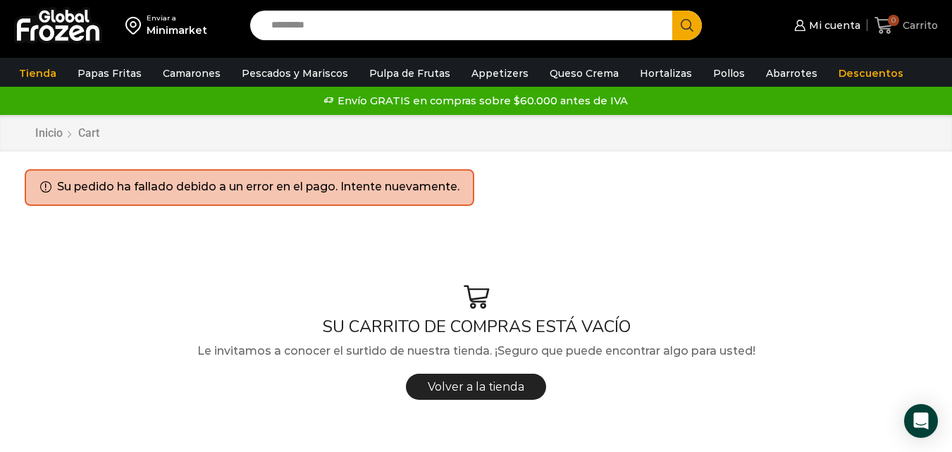
click at [898, 20] on span "0" at bounding box center [893, 20] width 11 height 11
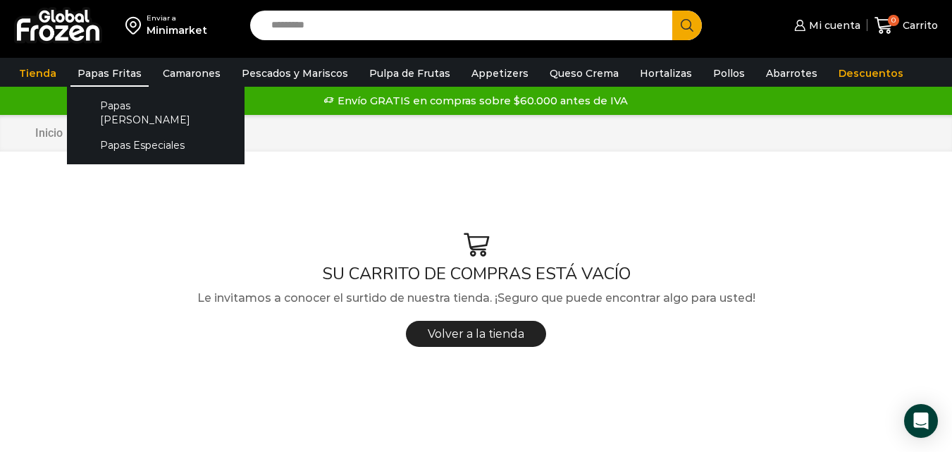
click at [121, 76] on link "Papas Fritas" at bounding box center [109, 73] width 78 height 27
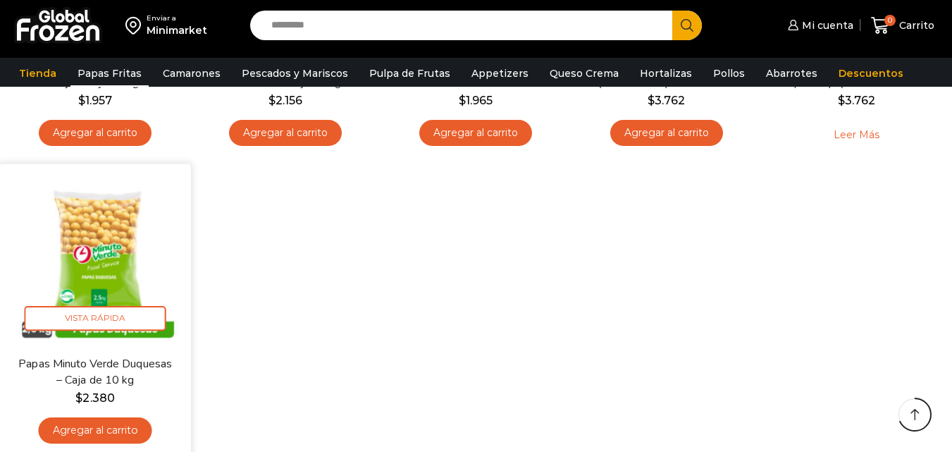
scroll to position [775, 0]
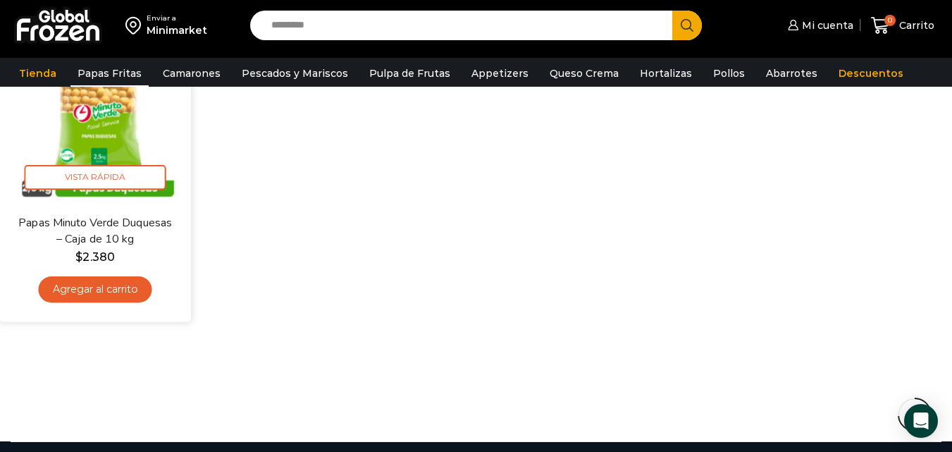
click at [98, 291] on link "Agregar al carrito" at bounding box center [95, 289] width 113 height 26
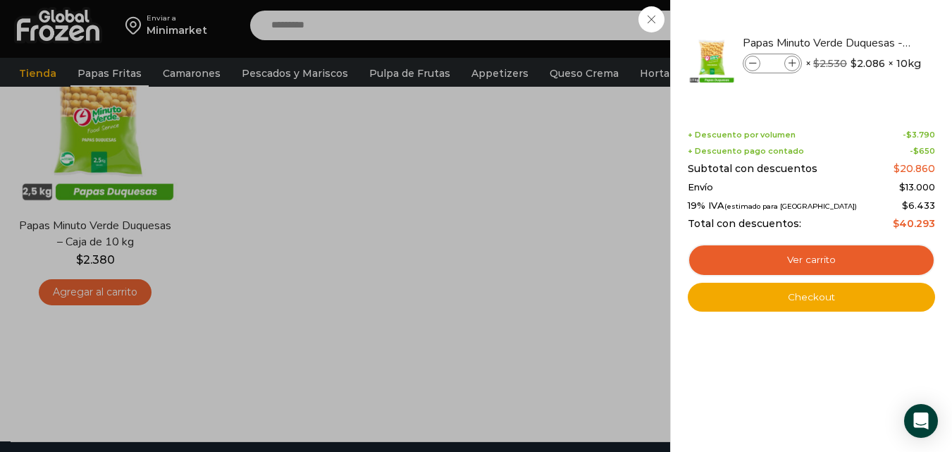
drag, startPoint x: 366, startPoint y: 142, endPoint x: 288, endPoint y: 109, distance: 84.9
click at [867, 42] on div "1 Carrito 1 1 Shopping Cart *" at bounding box center [902, 25] width 70 height 33
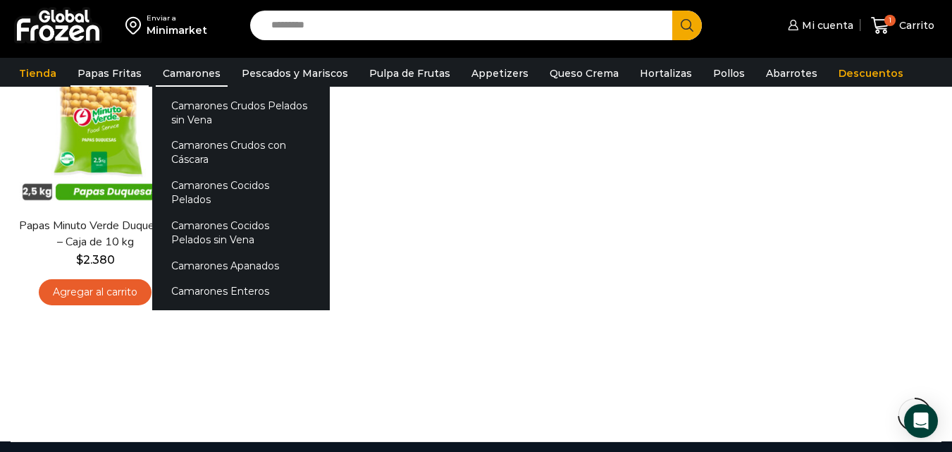
click at [180, 70] on link "Camarones" at bounding box center [192, 73] width 72 height 27
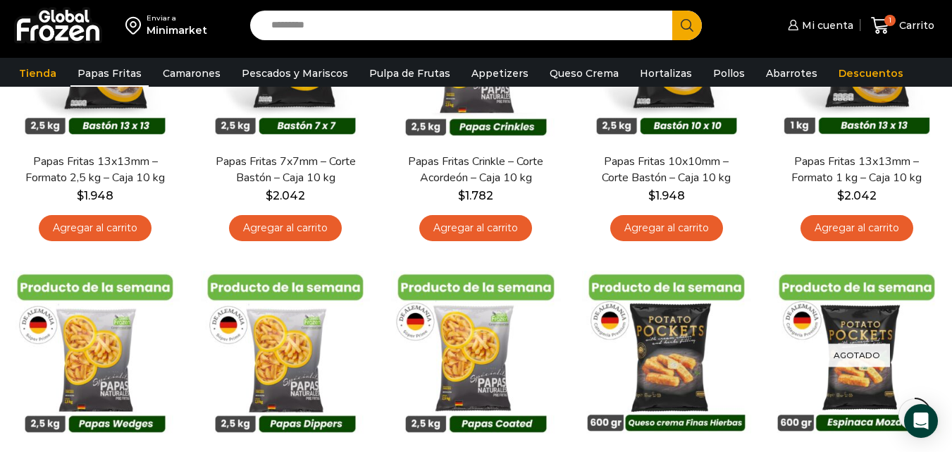
scroll to position [177, 0]
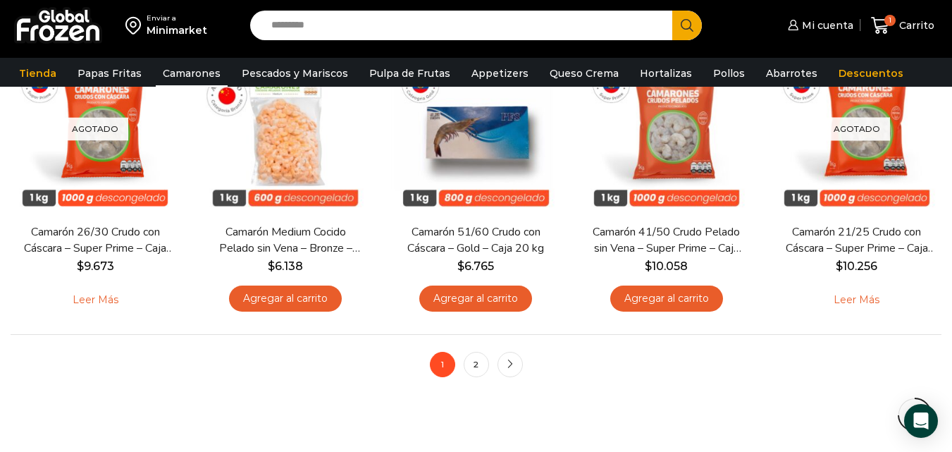
scroll to position [1057, 0]
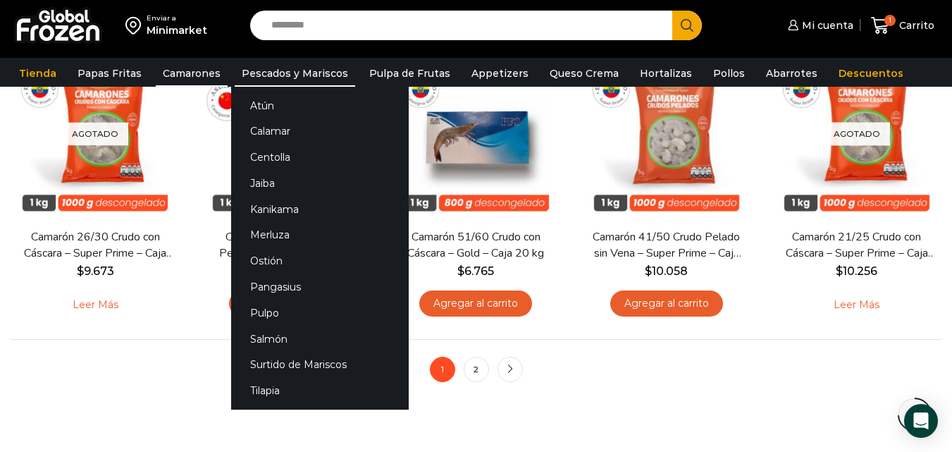
click at [285, 70] on link "Pescados y Mariscos" at bounding box center [295, 73] width 120 height 27
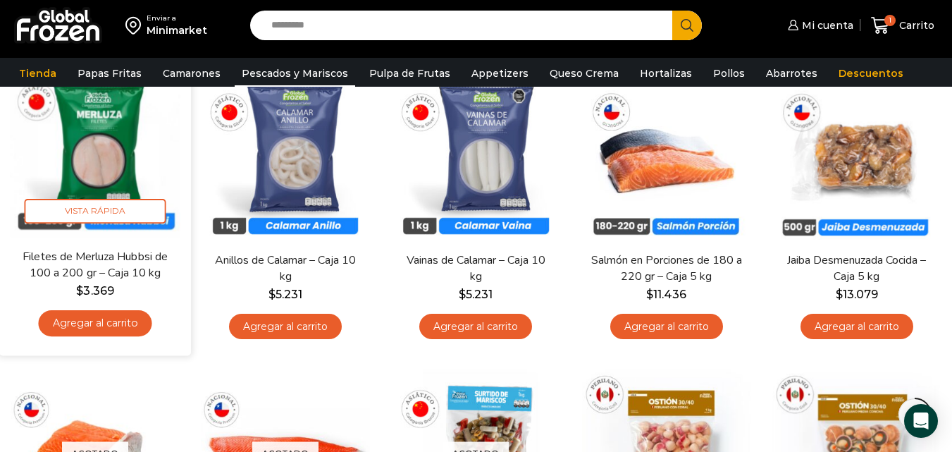
click at [104, 319] on link "Agregar al carrito" at bounding box center [95, 324] width 113 height 26
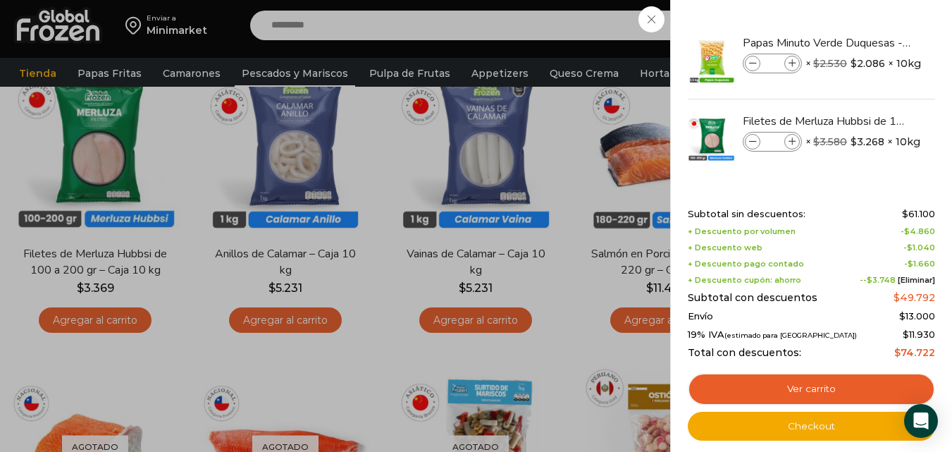
scroll to position [423, 0]
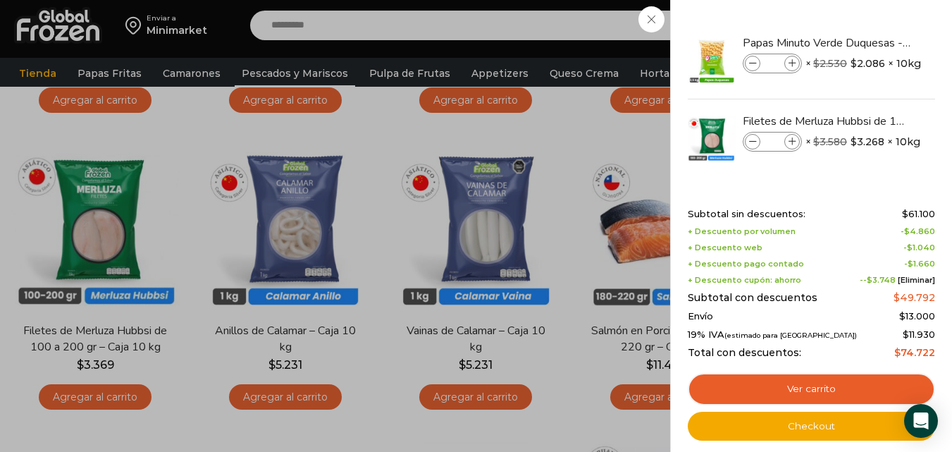
click at [867, 42] on div "2 Carrito 2 2 Shopping Cart * $" at bounding box center [902, 25] width 70 height 33
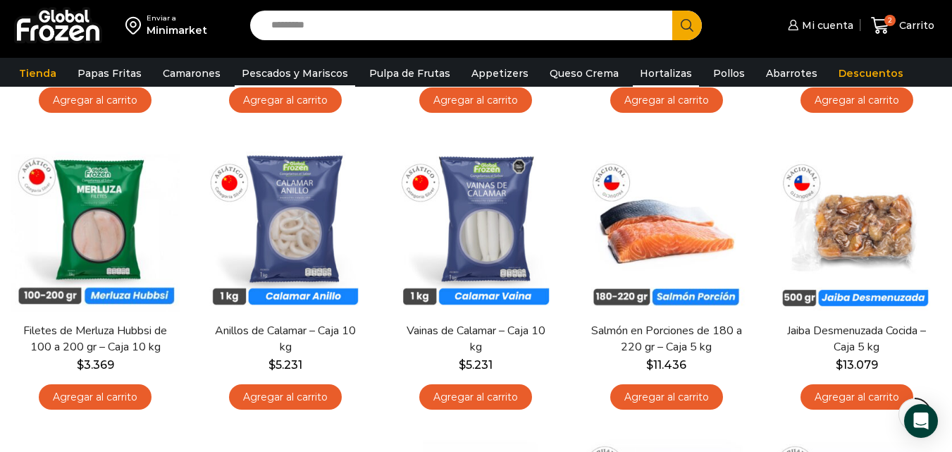
click at [650, 72] on link "Hortalizas" at bounding box center [666, 73] width 66 height 27
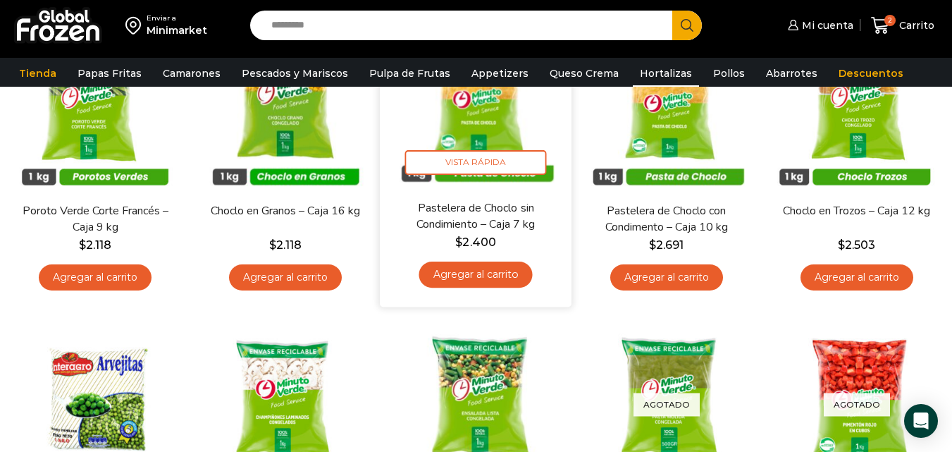
scroll to position [211, 0]
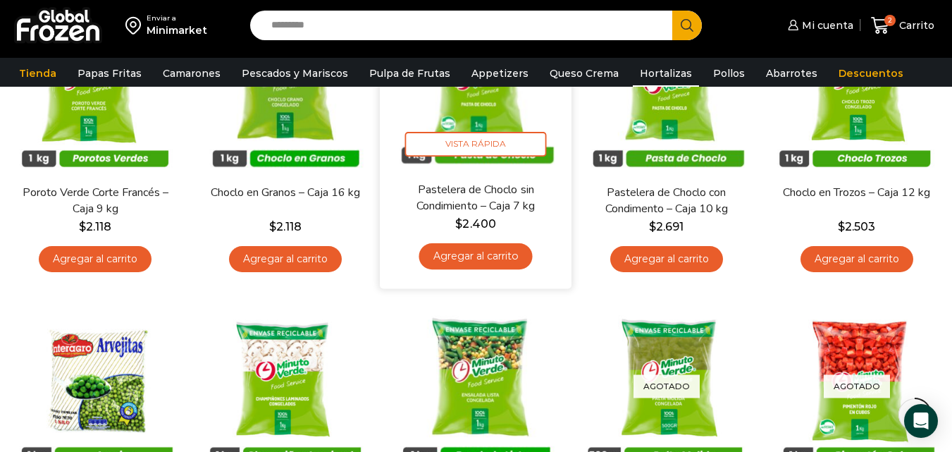
click at [479, 259] on link "Agregar al carrito" at bounding box center [475, 256] width 113 height 26
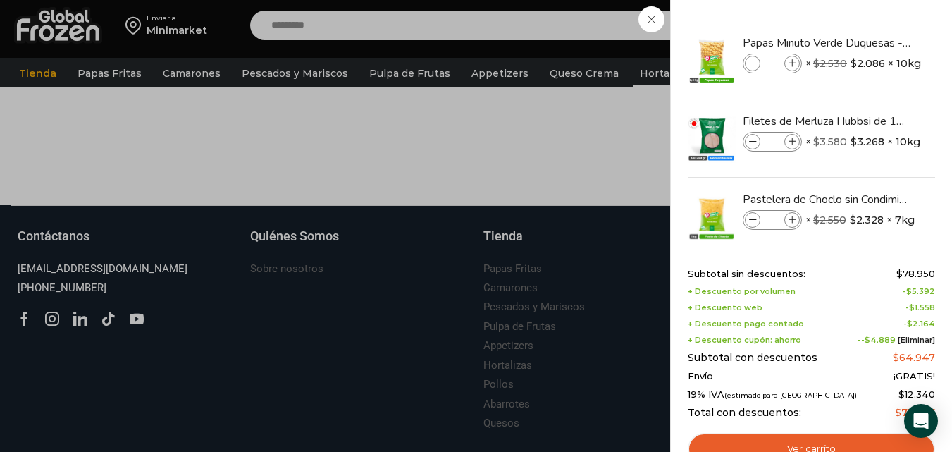
scroll to position [1066, 0]
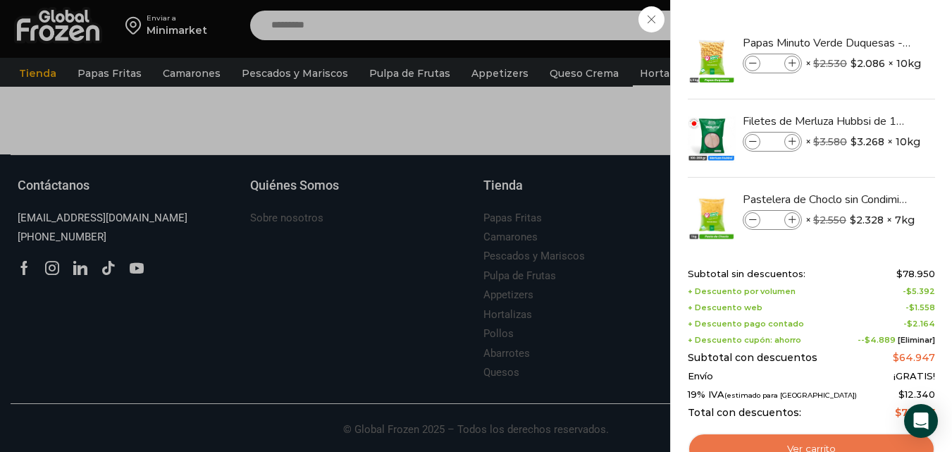
click at [803, 441] on link "Ver carrito" at bounding box center [811, 449] width 247 height 32
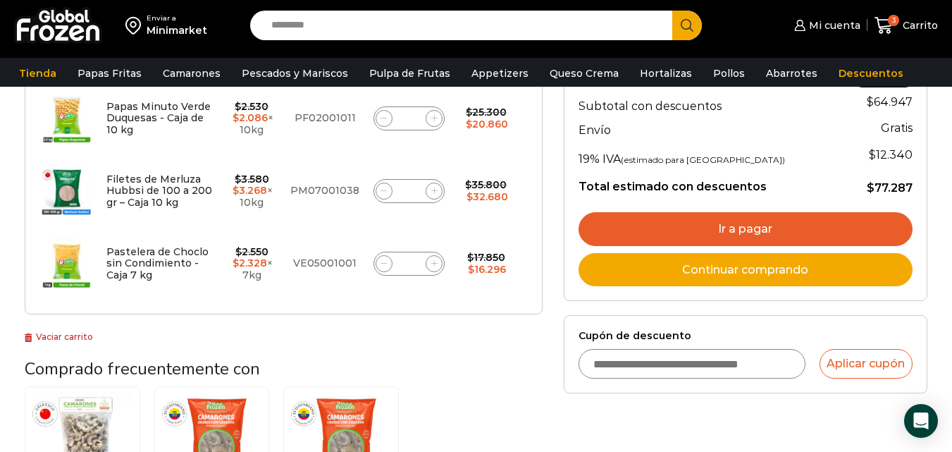
click at [722, 364] on input "Cupón de descuento" at bounding box center [692, 364] width 227 height 30
type input "*********"
click at [867, 366] on button "Aplicar cupón" at bounding box center [866, 364] width 93 height 30
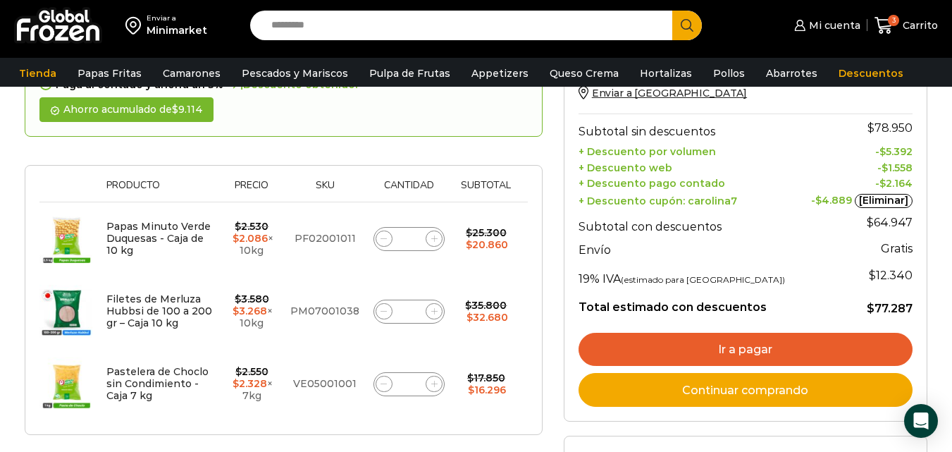
scroll to position [211, 0]
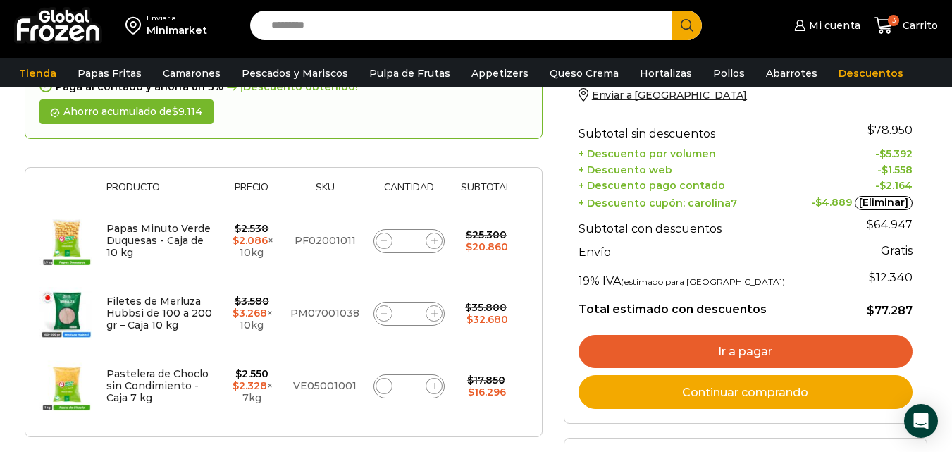
click at [740, 352] on link "Ir a pagar" at bounding box center [746, 352] width 334 height 34
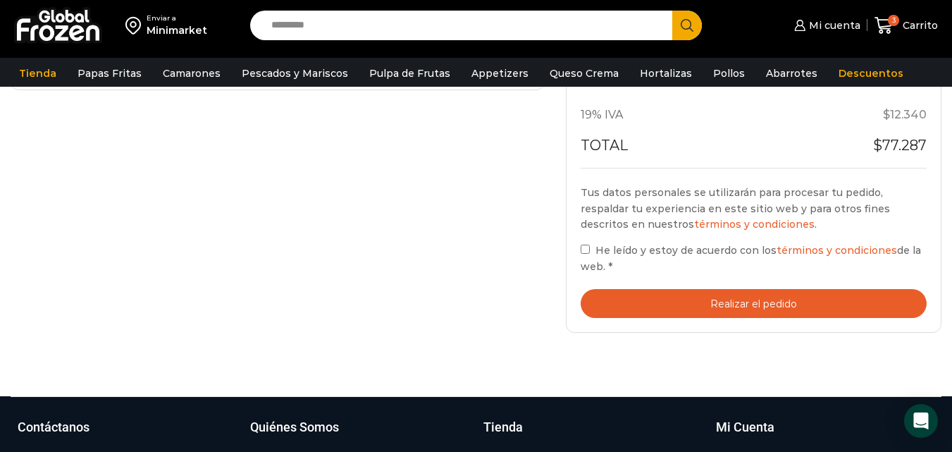
scroll to position [634, 0]
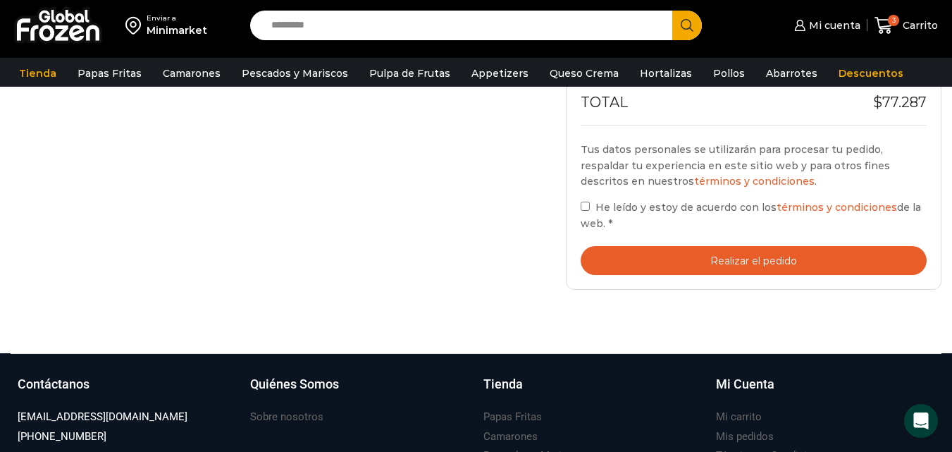
click at [765, 259] on button "Realizar el pedido" at bounding box center [754, 260] width 346 height 29
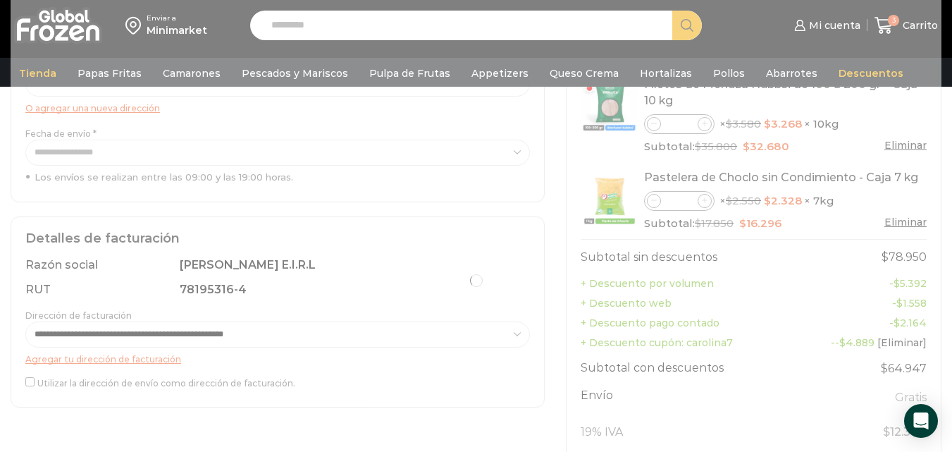
scroll to position [282, 0]
